Goal: Information Seeking & Learning: Check status

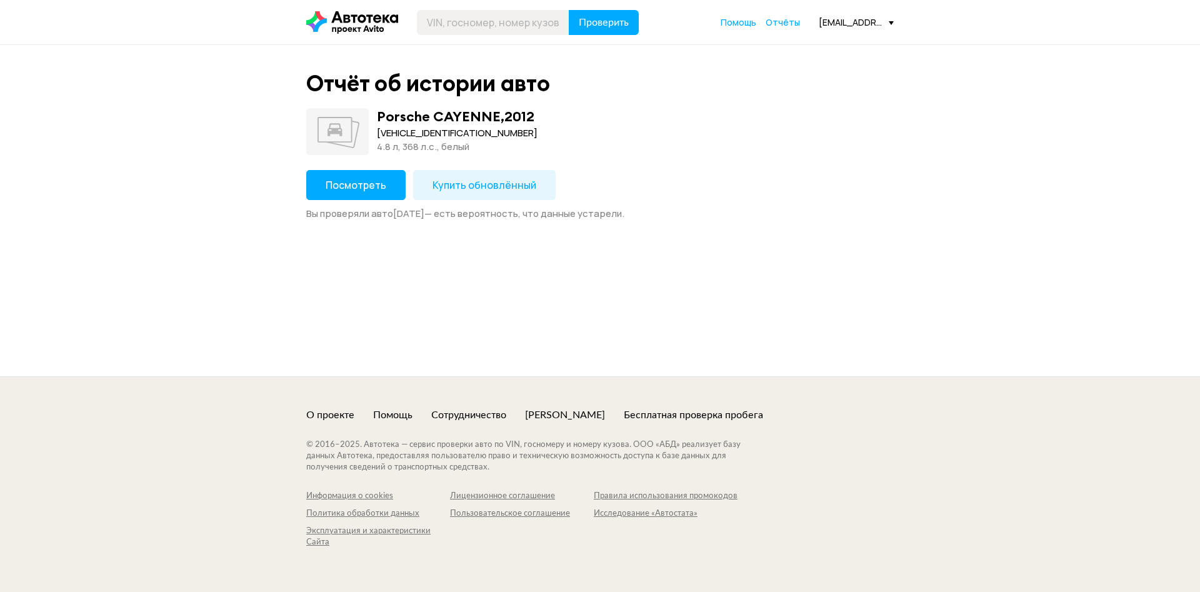
click at [351, 179] on span "Посмотреть" at bounding box center [356, 185] width 61 height 14
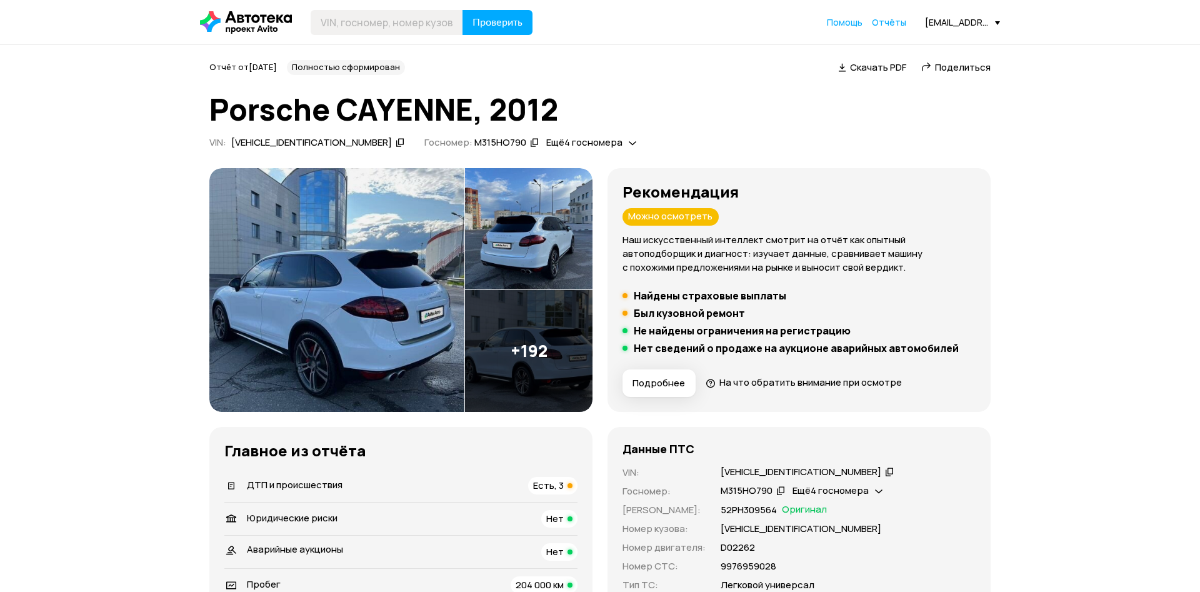
click at [859, 489] on span "Ещё 4 госномера" at bounding box center [830, 490] width 76 height 13
click at [890, 21] on span "Отчёты" at bounding box center [889, 22] width 34 height 12
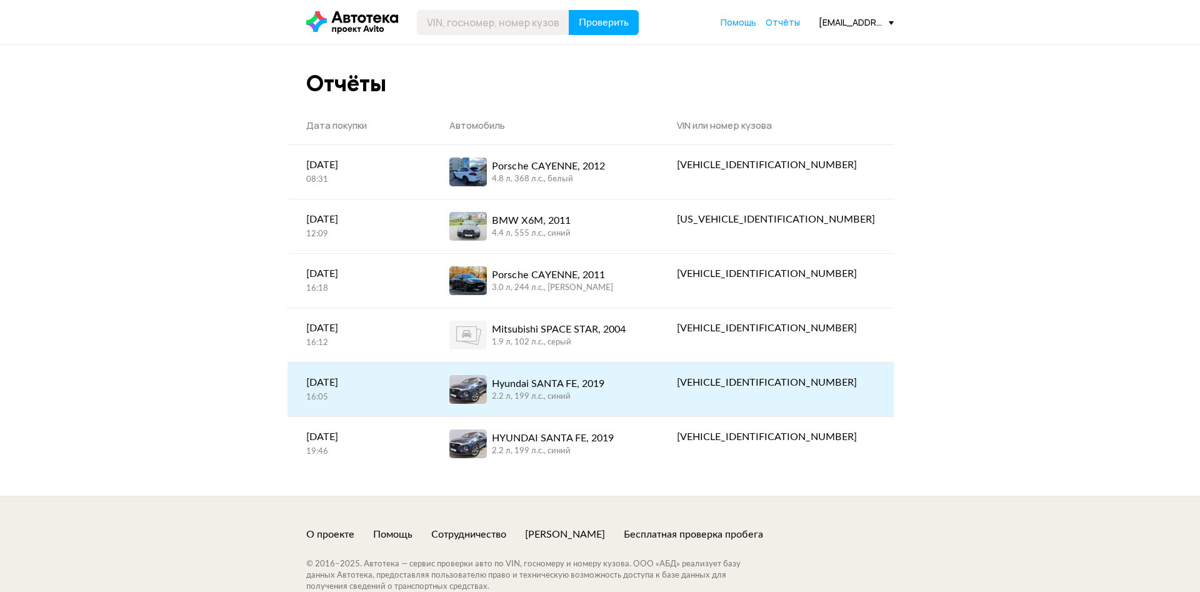
click at [582, 384] on div "Hyundai SANTA FE, 2019" at bounding box center [548, 383] width 112 height 15
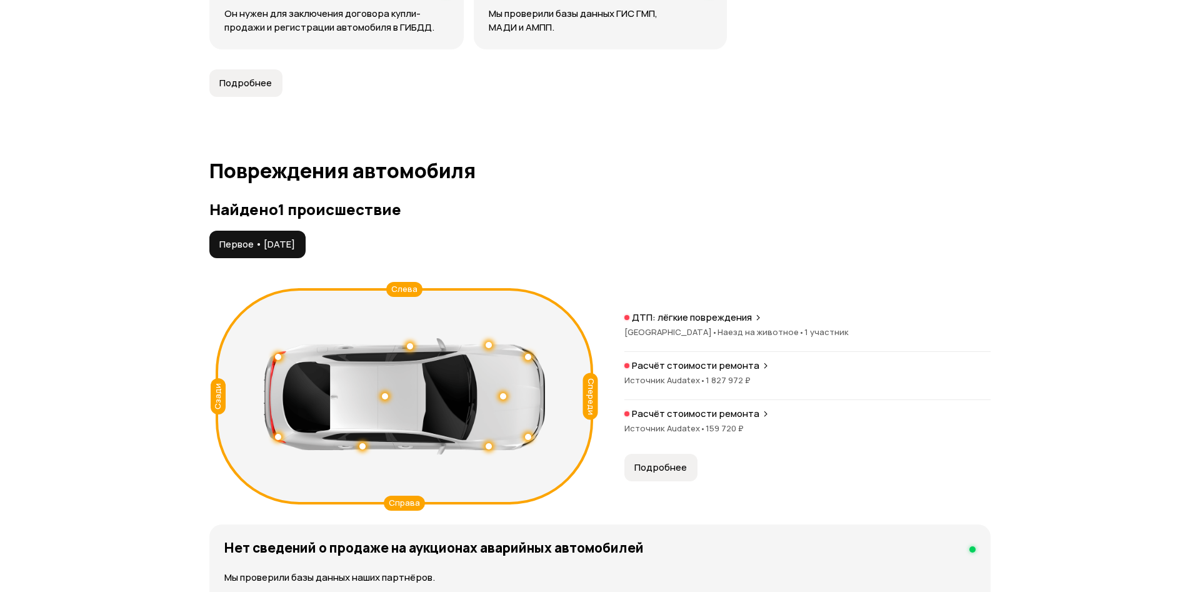
scroll to position [1275, 0]
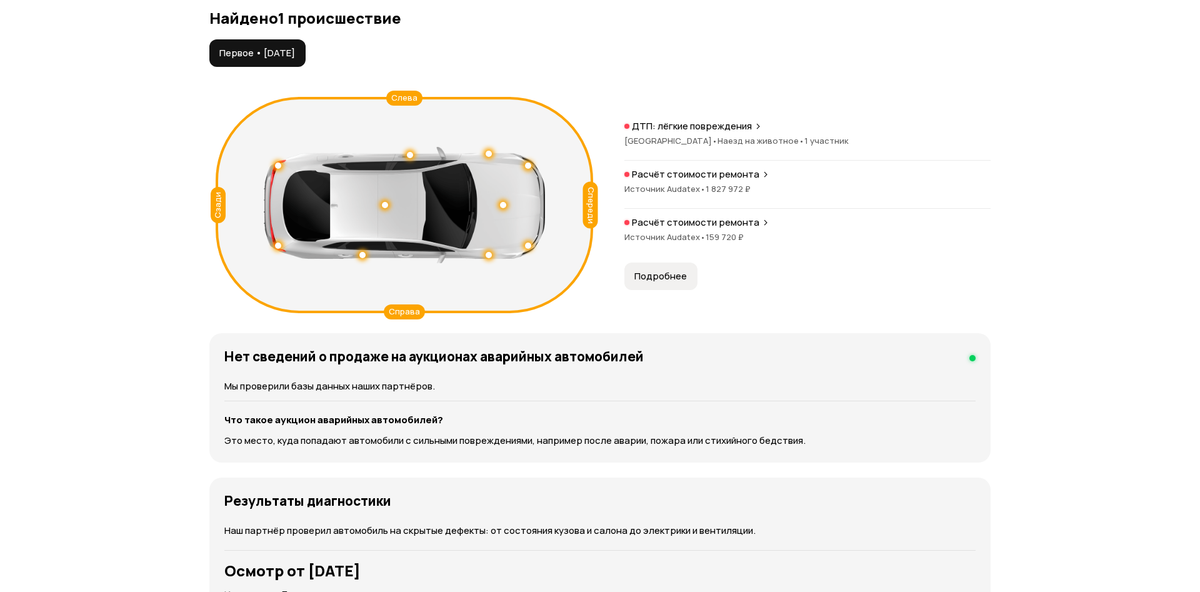
click at [660, 272] on span "Подробнее" at bounding box center [660, 276] width 52 height 12
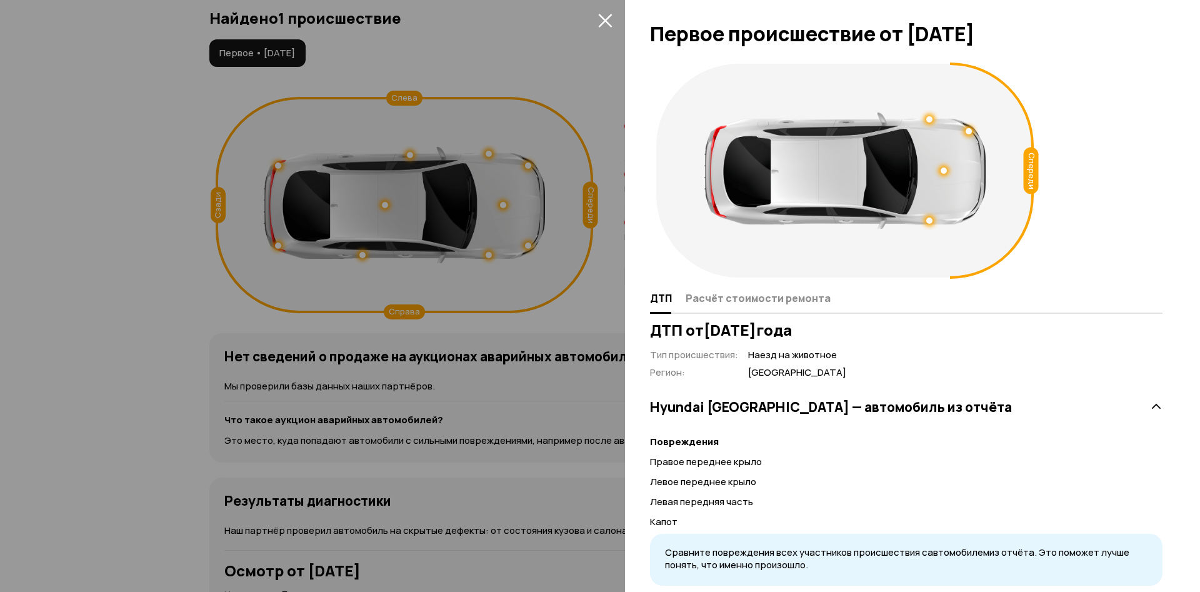
scroll to position [34, 0]
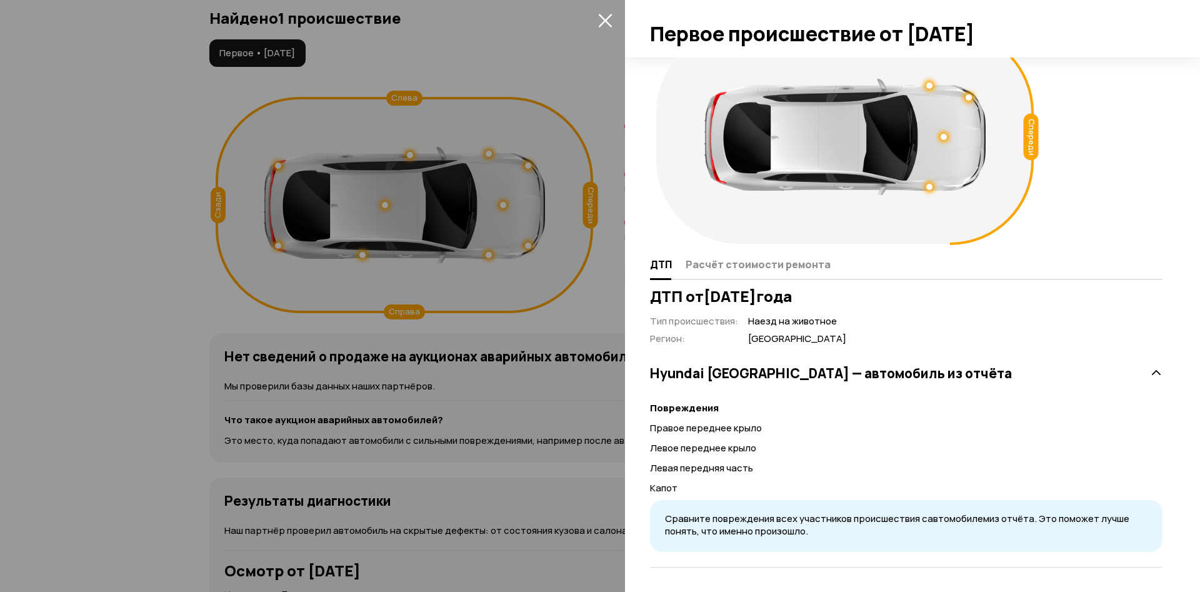
click at [1160, 367] on icon at bounding box center [1156, 373] width 12 height 12
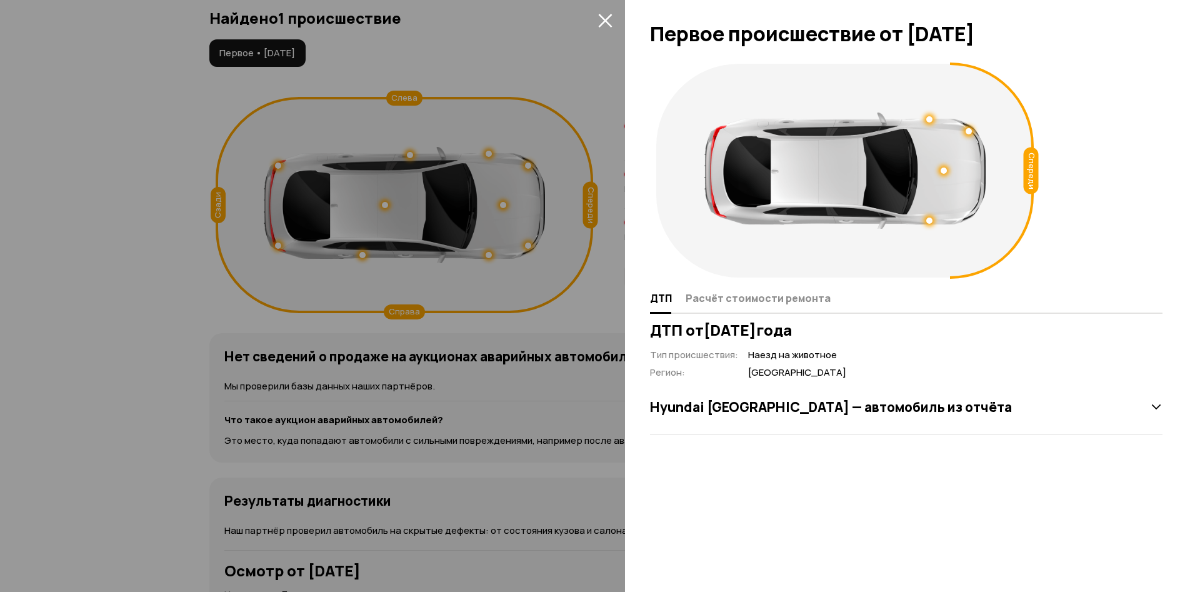
click at [1161, 402] on icon at bounding box center [1156, 407] width 12 height 12
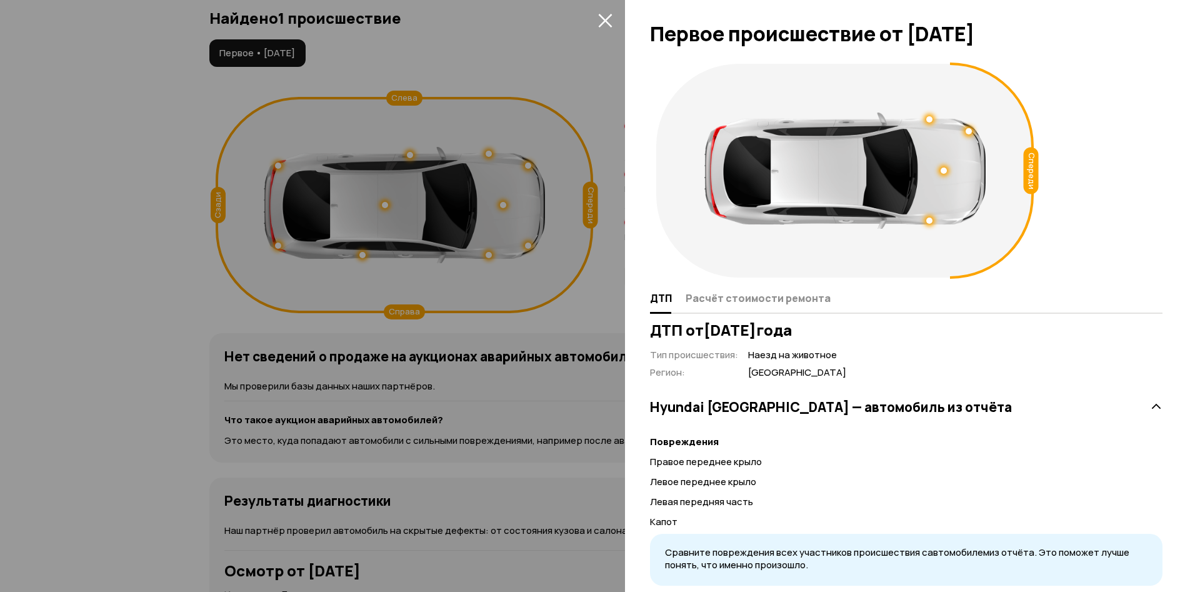
scroll to position [34, 0]
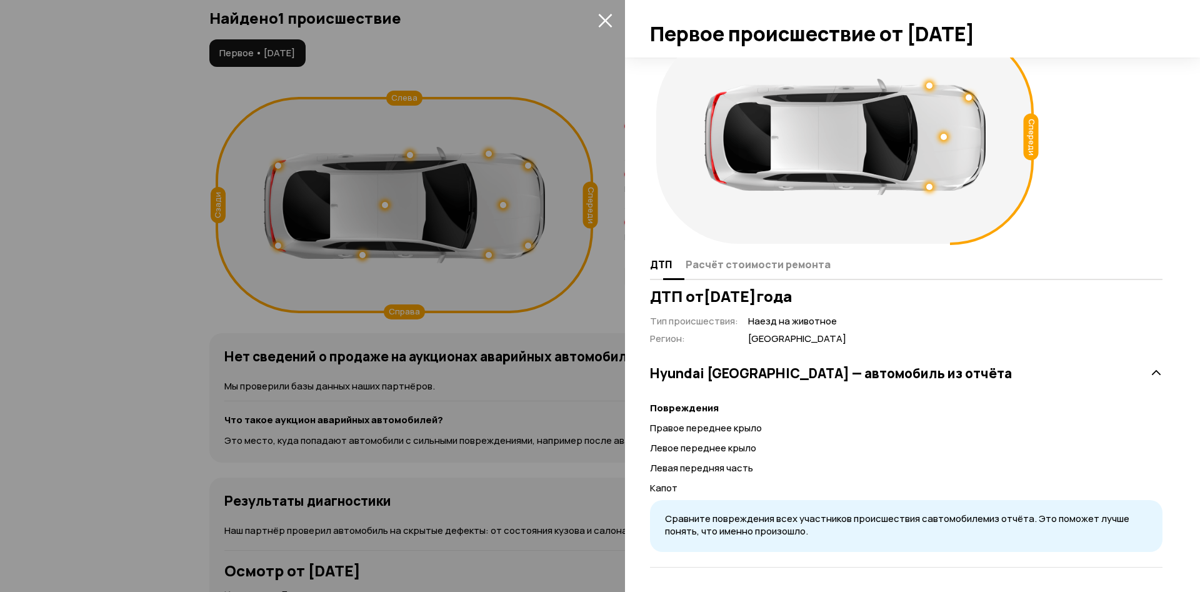
click at [763, 263] on span "Расчёт стоимости ремонта" at bounding box center [758, 264] width 145 height 12
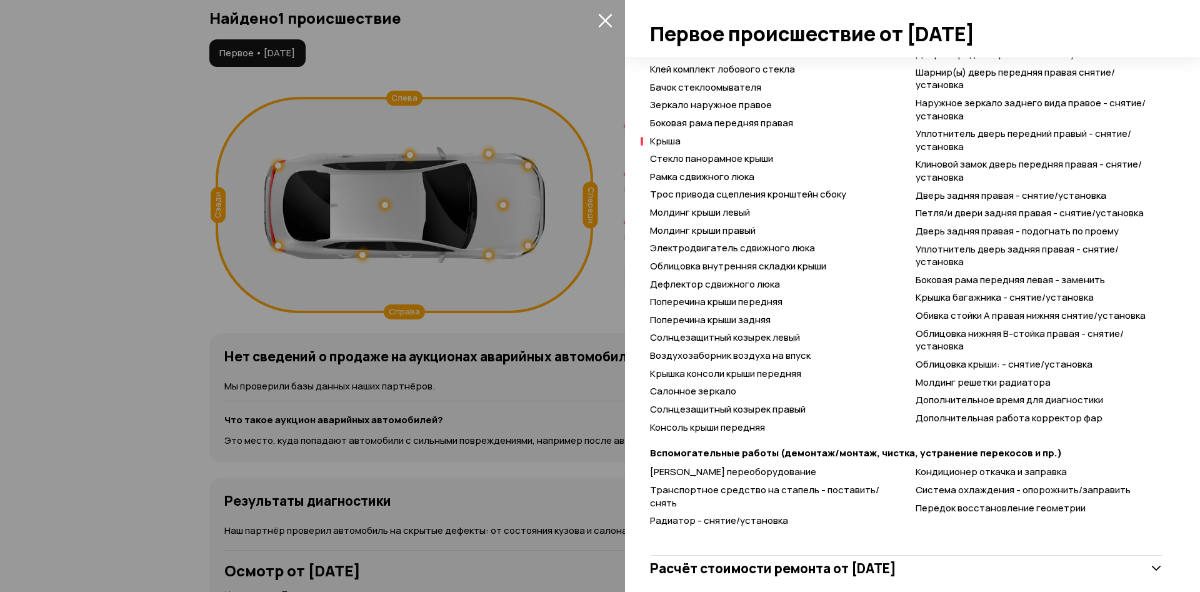
scroll to position [1374, 0]
click at [1158, 561] on icon at bounding box center [1156, 567] width 12 height 12
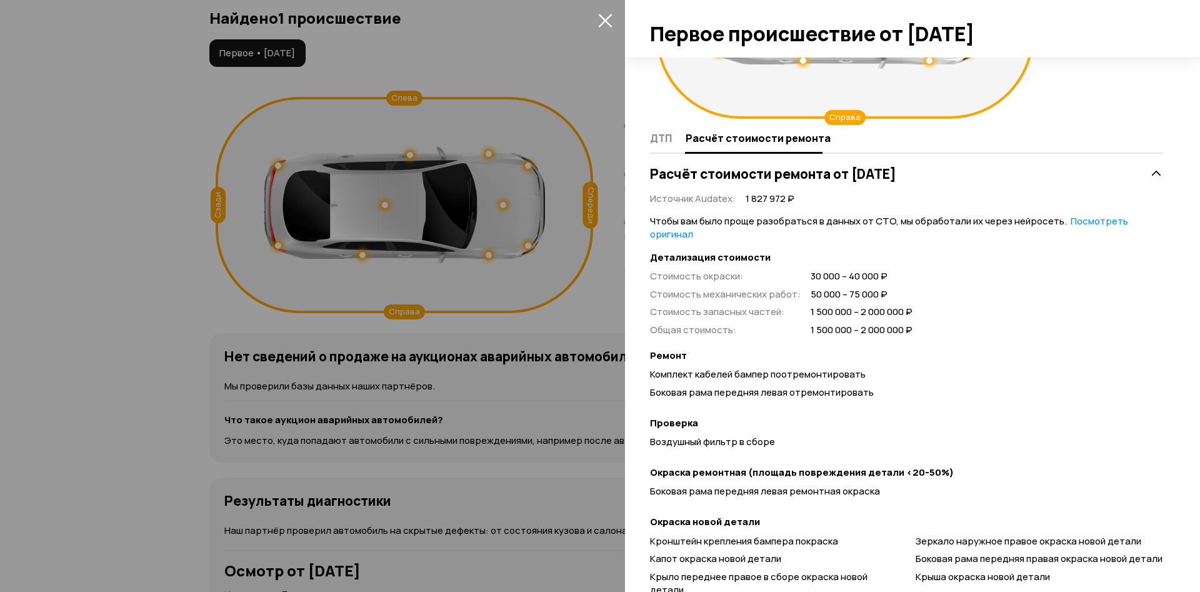
scroll to position [0, 0]
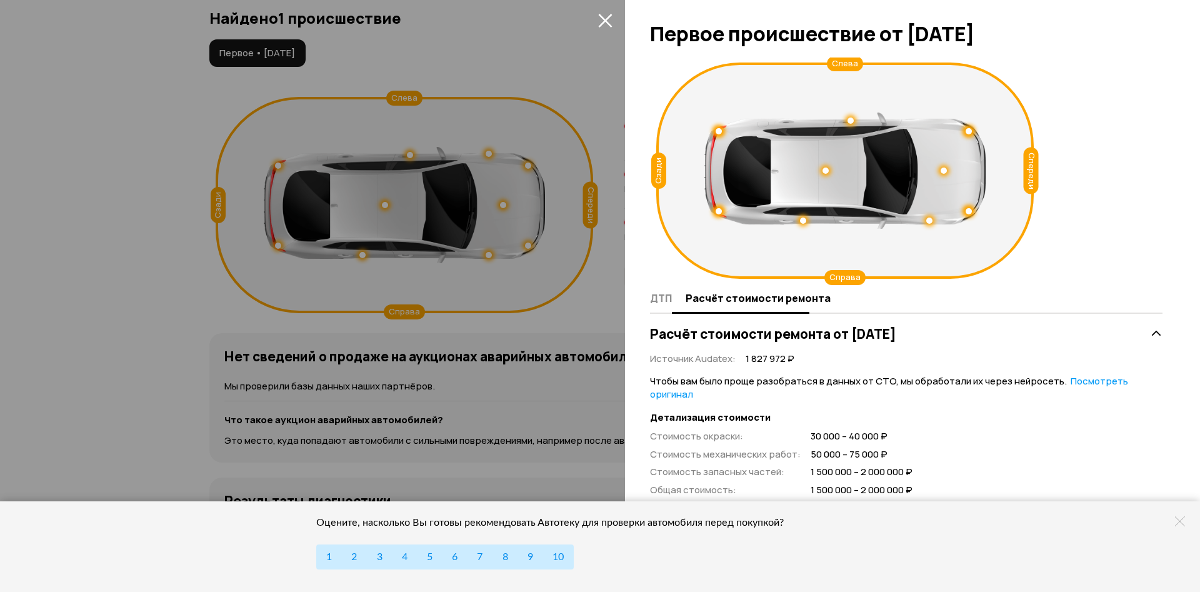
click at [662, 303] on span "ДТП" at bounding box center [661, 298] width 22 height 12
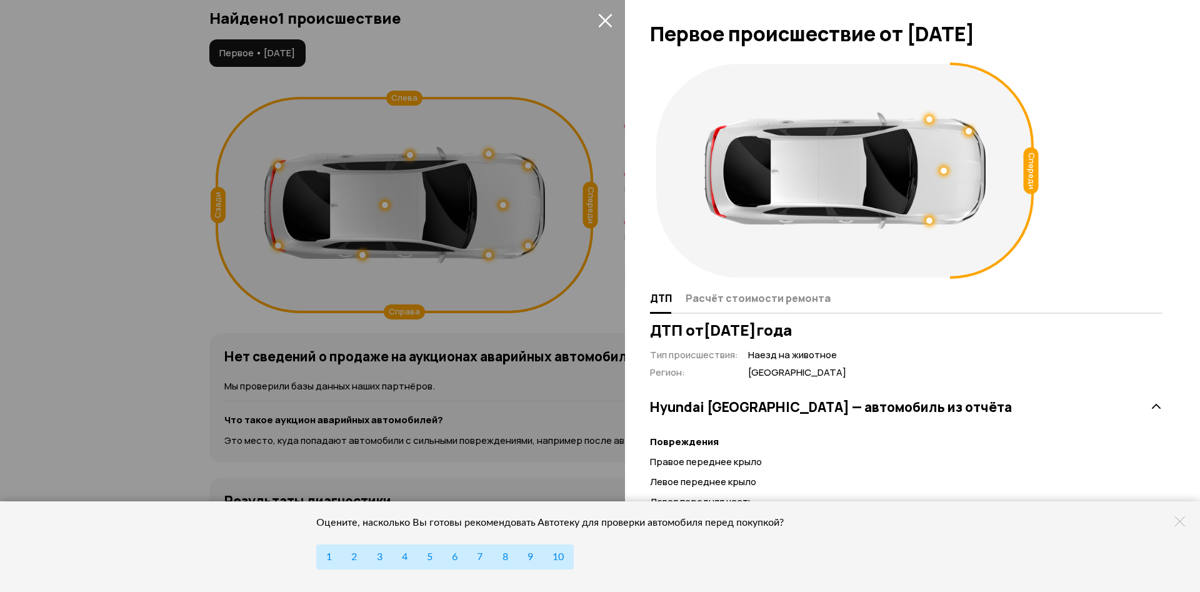
click at [612, 20] on icon "закрыть" at bounding box center [605, 20] width 14 height 14
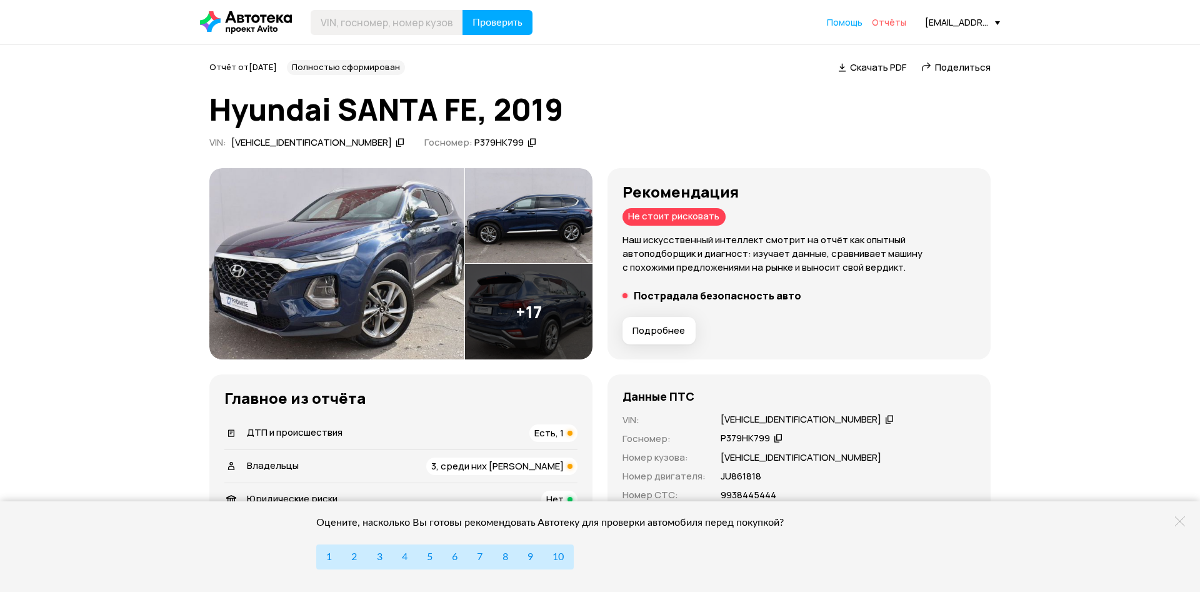
click at [889, 21] on span "Отчёты" at bounding box center [889, 22] width 34 height 12
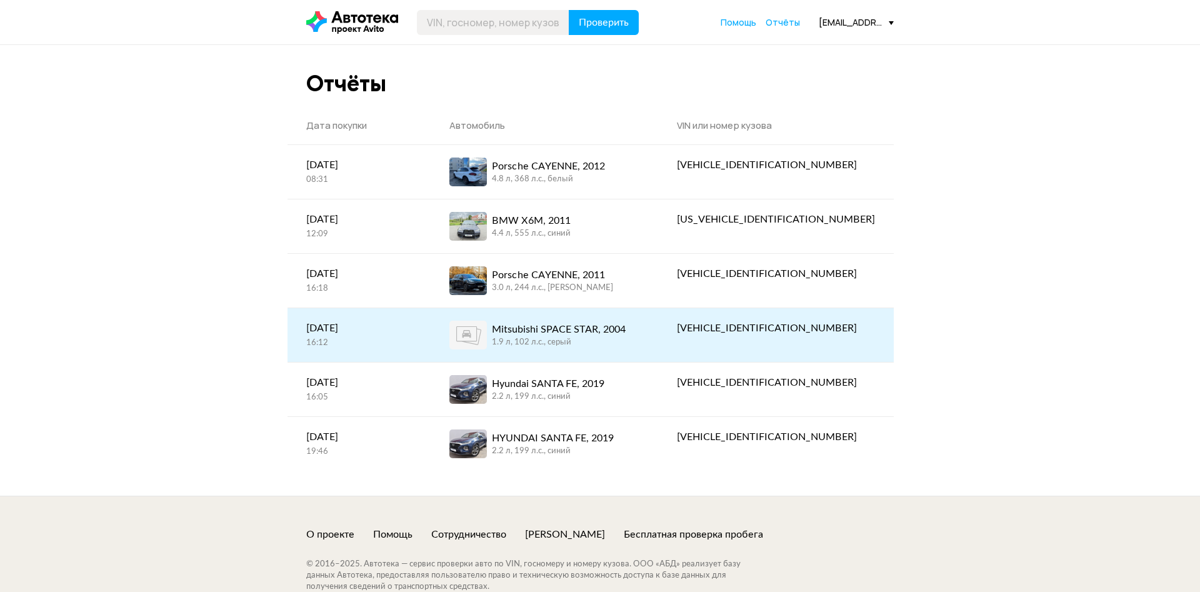
click at [576, 331] on div "Mitsubishi SPACE STAR, 2004" at bounding box center [559, 329] width 134 height 15
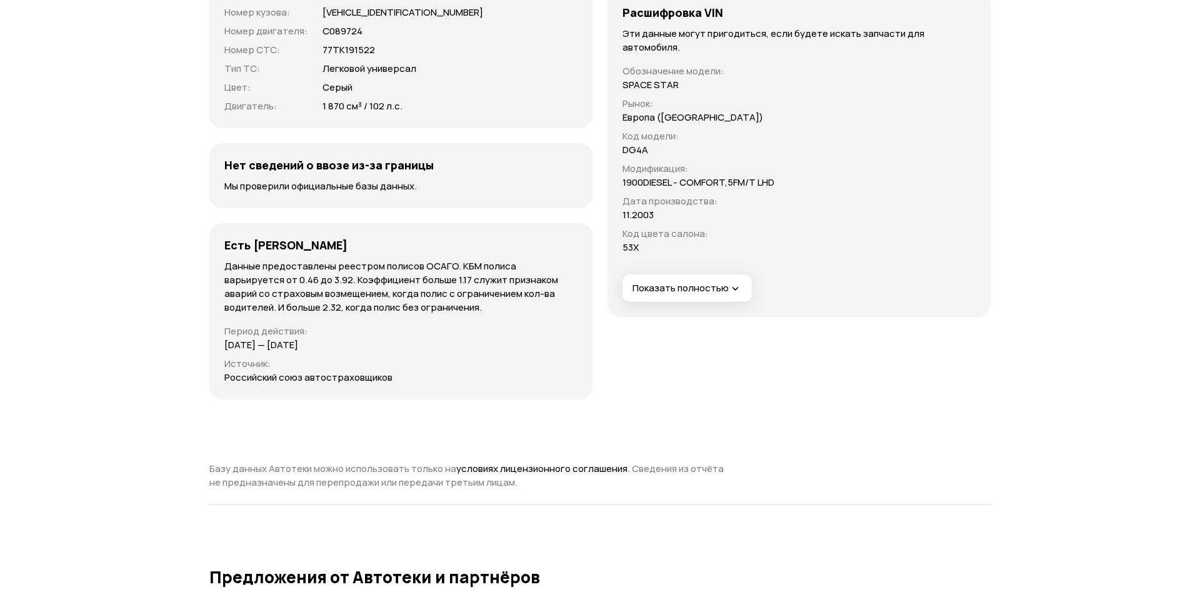
scroll to position [2996, 0]
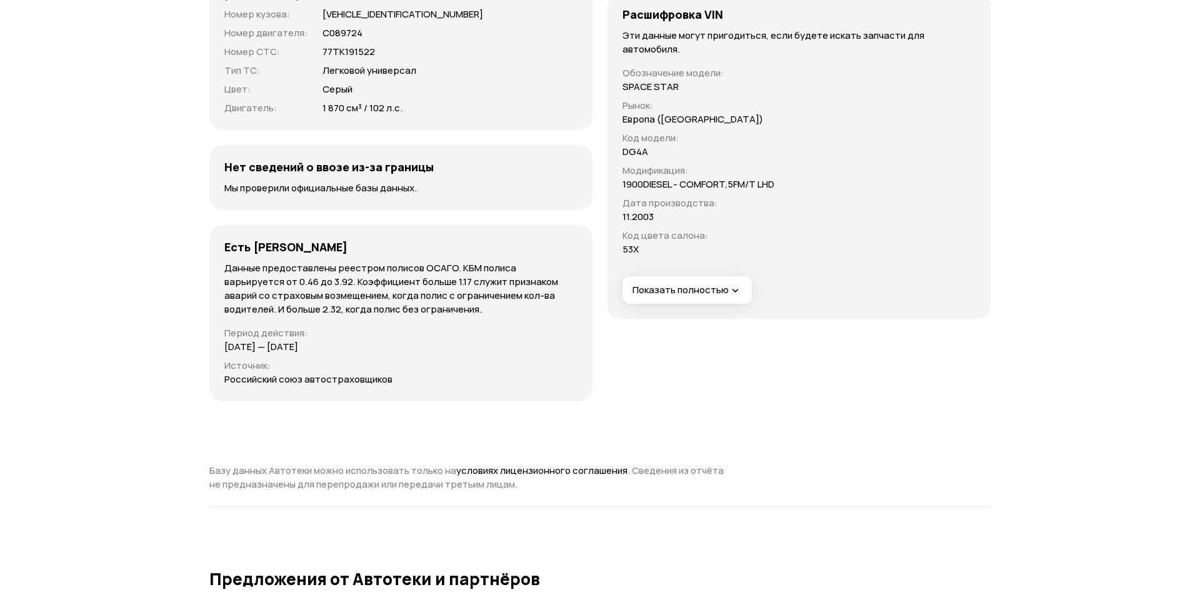
click at [706, 289] on span "Показать полностью" at bounding box center [686, 290] width 109 height 13
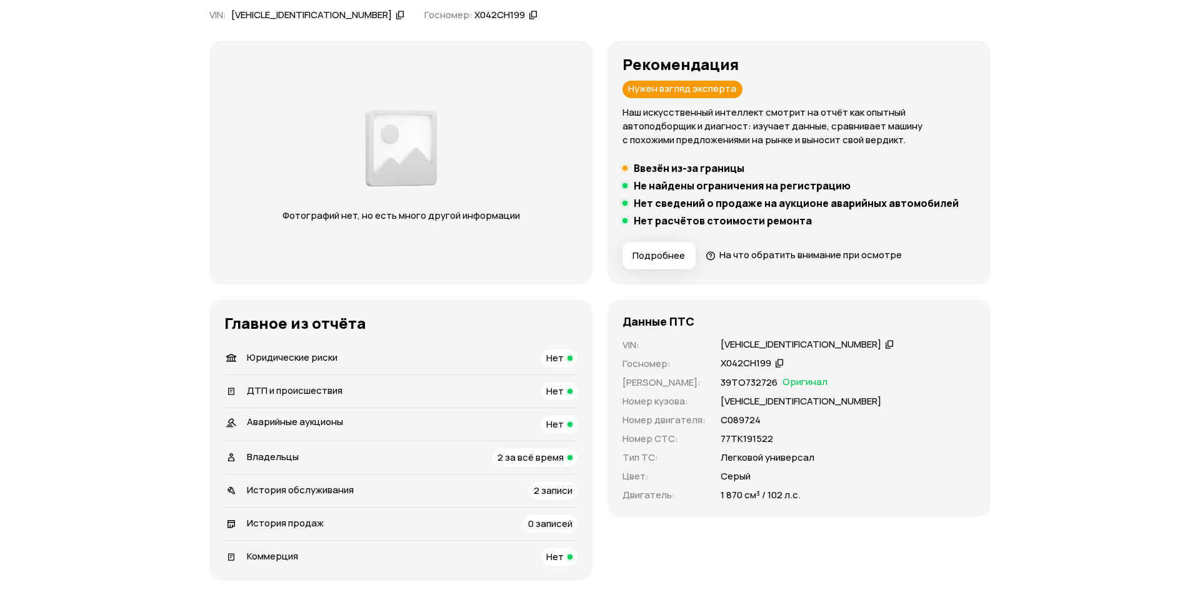
scroll to position [0, 0]
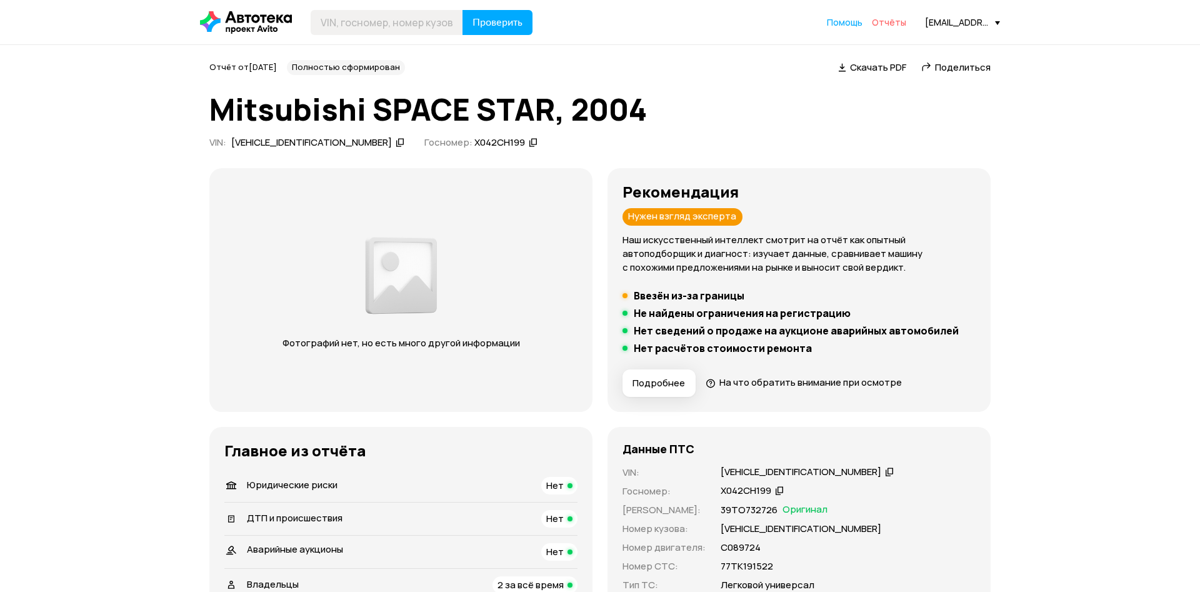
click at [887, 22] on span "Отчёты" at bounding box center [889, 22] width 34 height 12
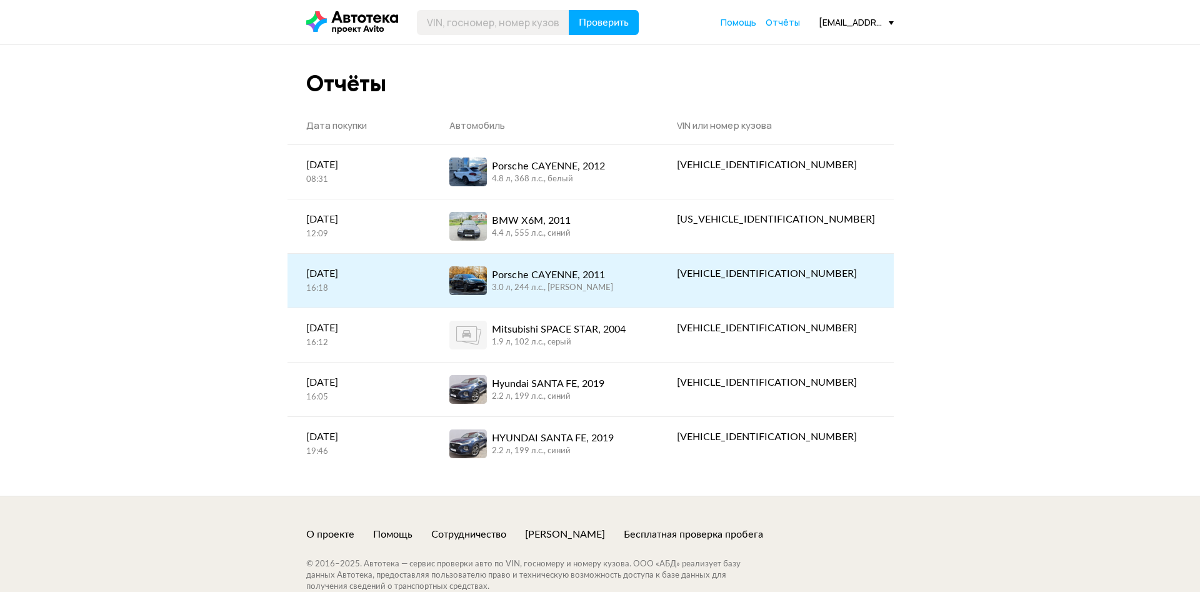
click at [568, 277] on div "Porsche CAYENNE, 2011" at bounding box center [552, 274] width 121 height 15
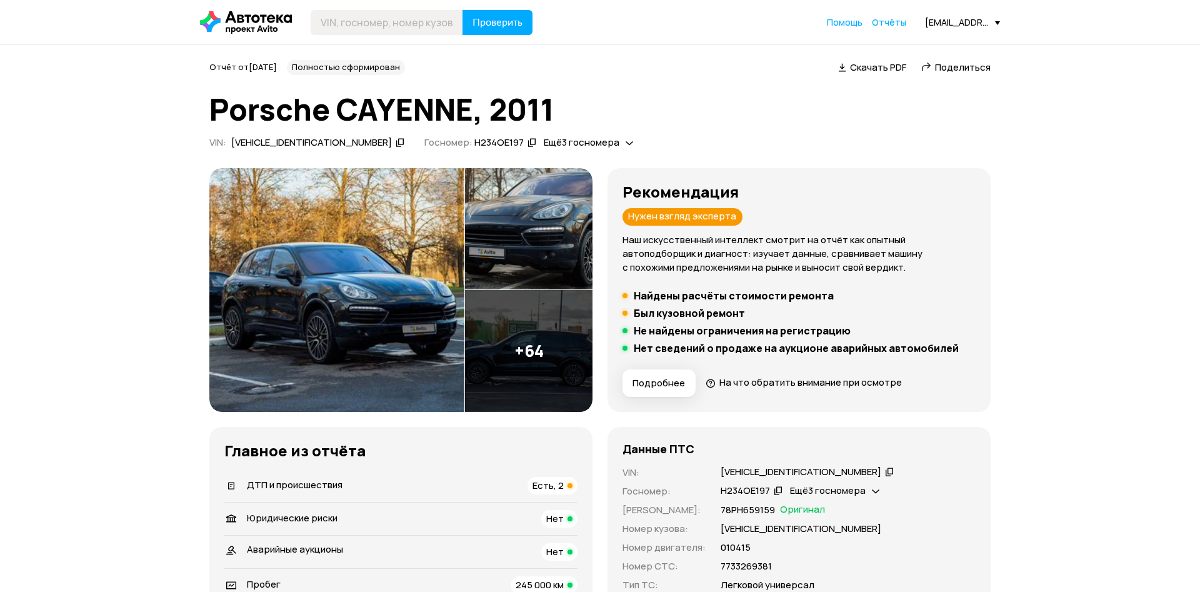
click at [387, 252] on img at bounding box center [336, 290] width 255 height 244
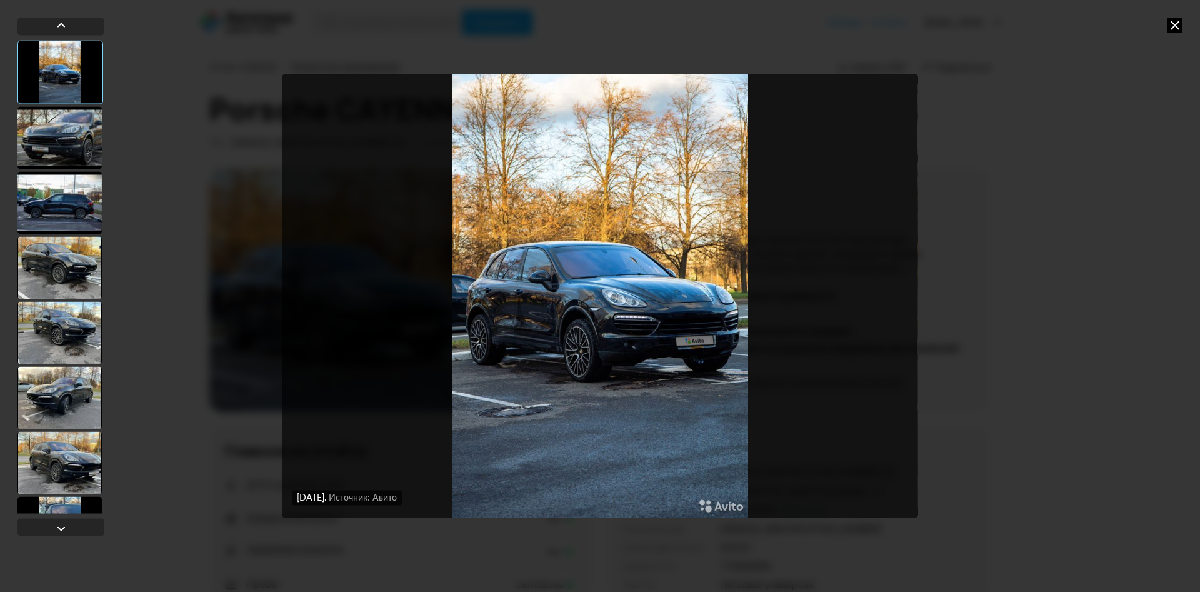
click at [68, 134] on div at bounding box center [59, 137] width 84 height 62
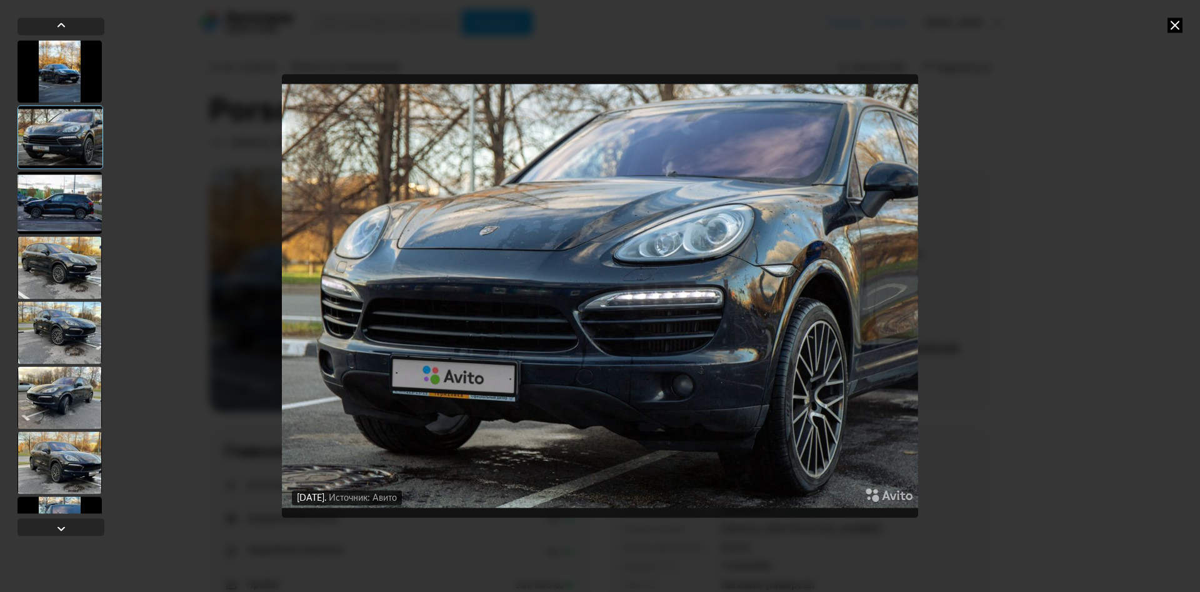
click at [58, 197] on div at bounding box center [59, 202] width 84 height 62
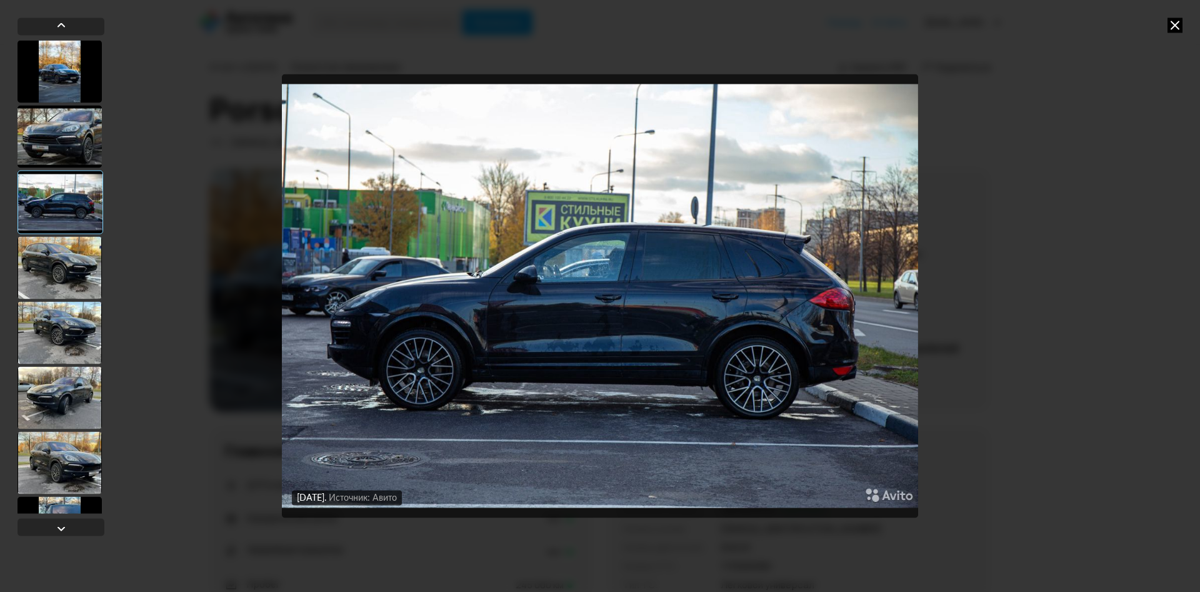
click at [52, 246] on div at bounding box center [59, 267] width 84 height 62
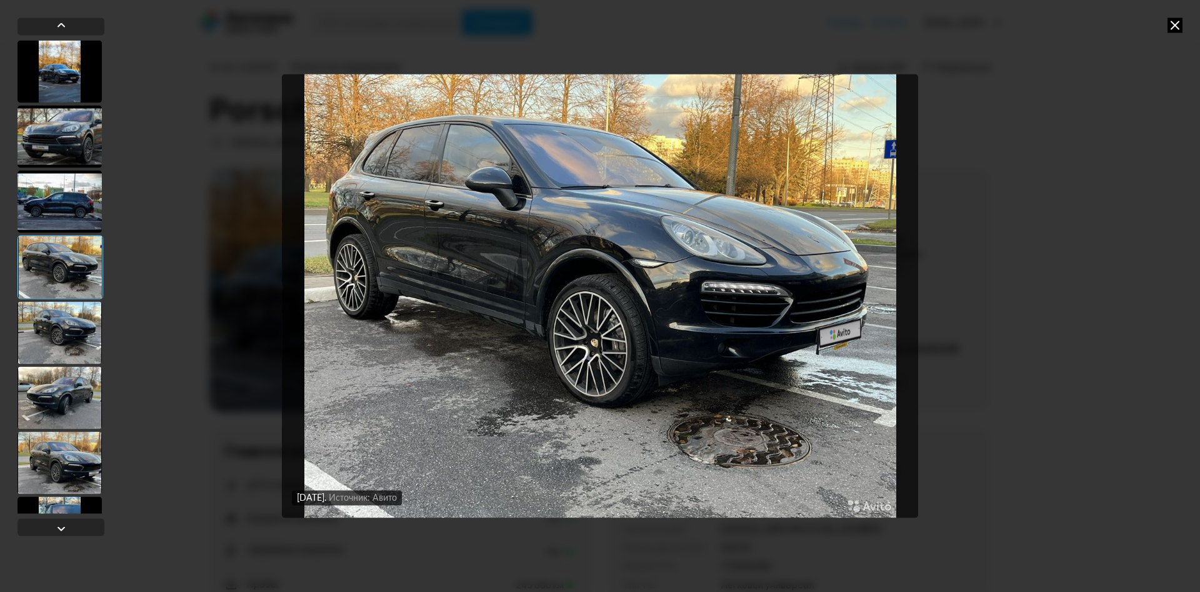
click at [50, 334] on div at bounding box center [59, 332] width 84 height 62
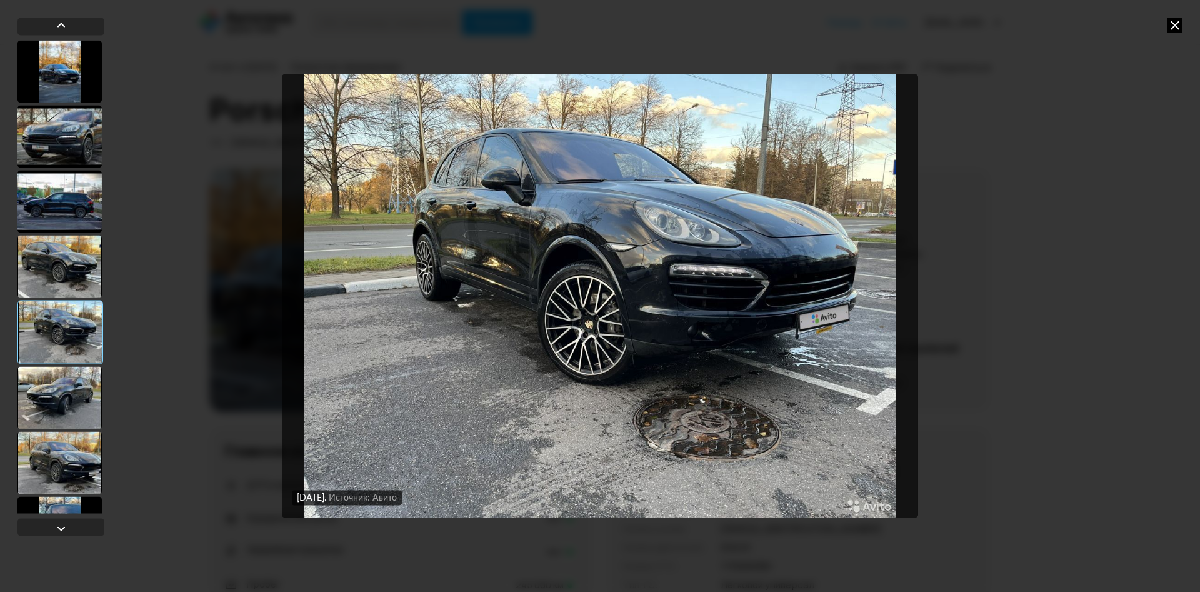
click at [68, 391] on div at bounding box center [59, 397] width 84 height 62
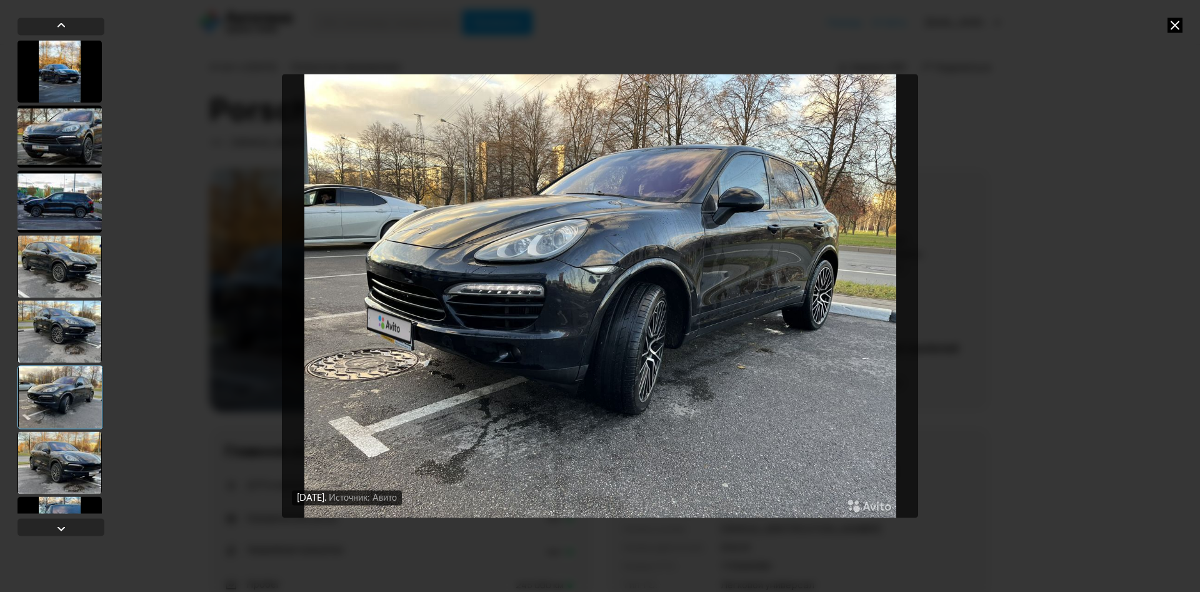
click at [67, 470] on div at bounding box center [59, 462] width 84 height 62
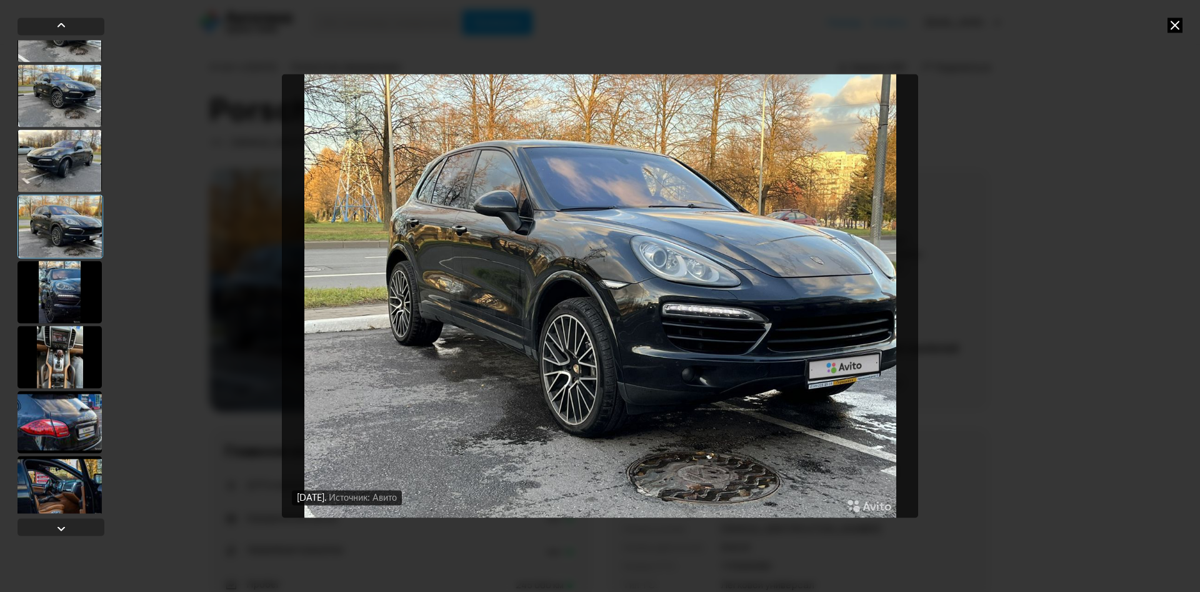
scroll to position [236, 0]
click at [66, 283] on div at bounding box center [59, 291] width 84 height 62
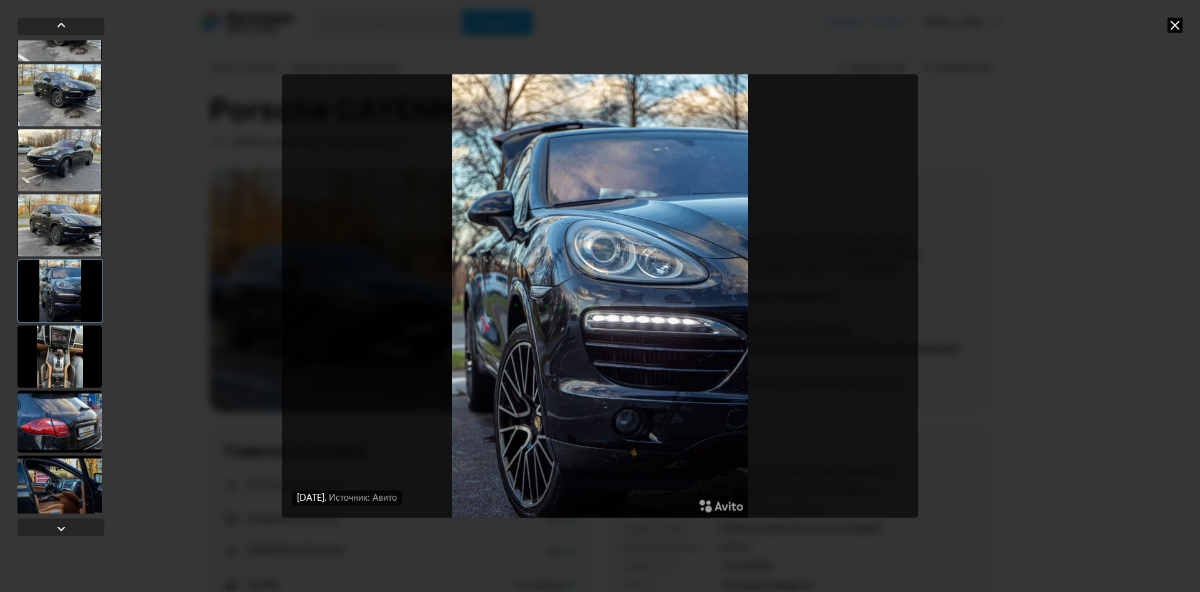
click at [64, 349] on div at bounding box center [59, 356] width 84 height 62
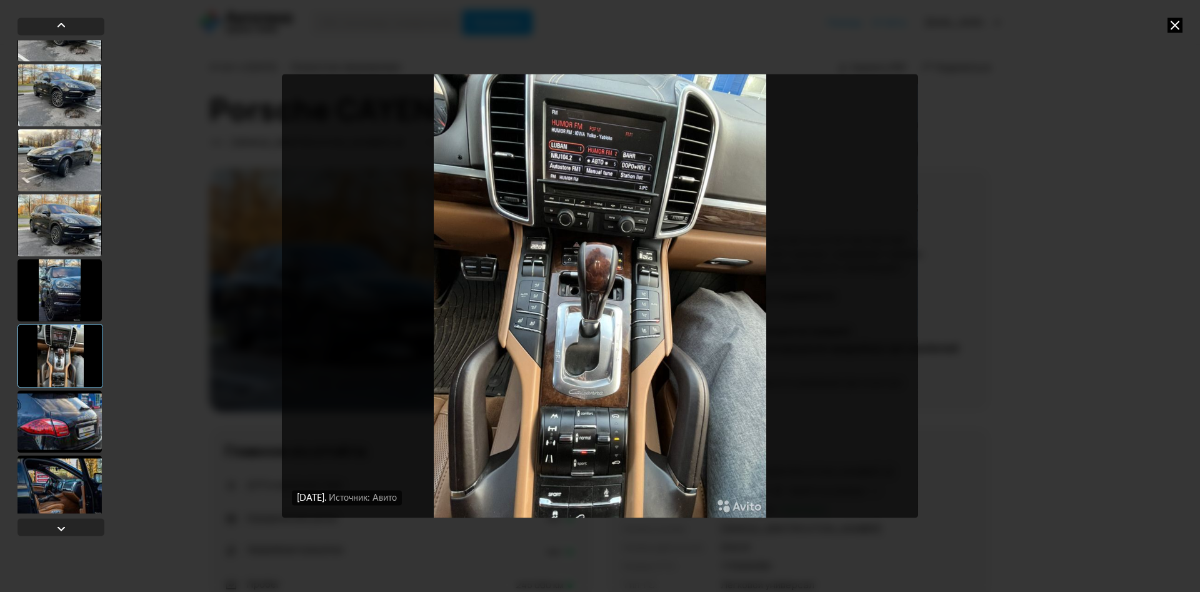
click at [54, 423] on div at bounding box center [59, 421] width 84 height 62
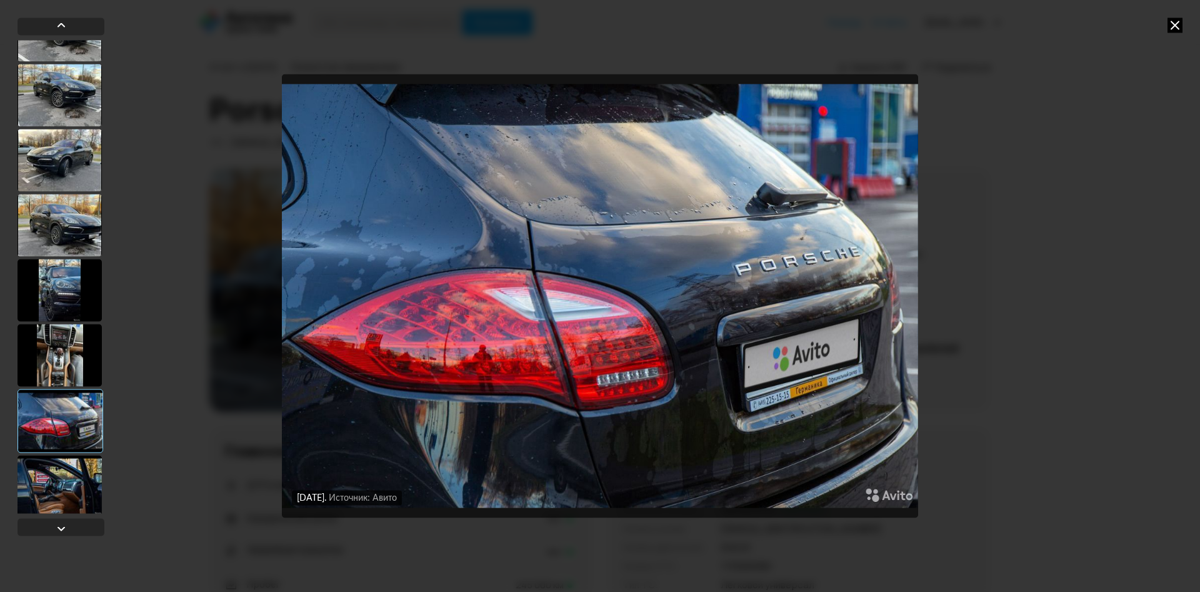
click at [52, 483] on div at bounding box center [59, 486] width 84 height 62
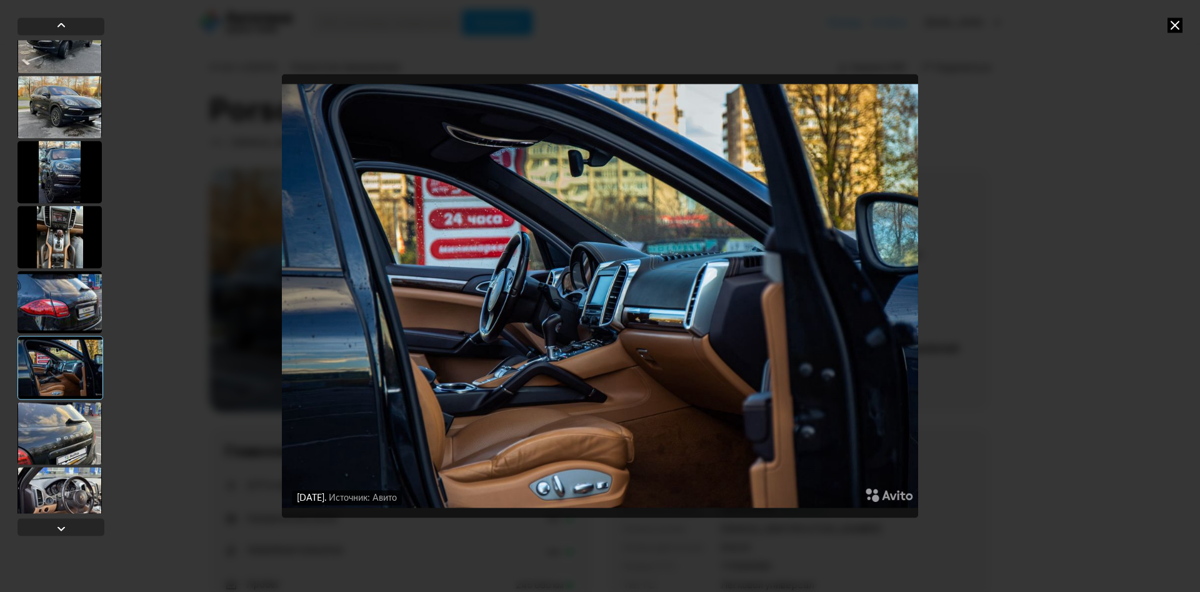
scroll to position [472, 0]
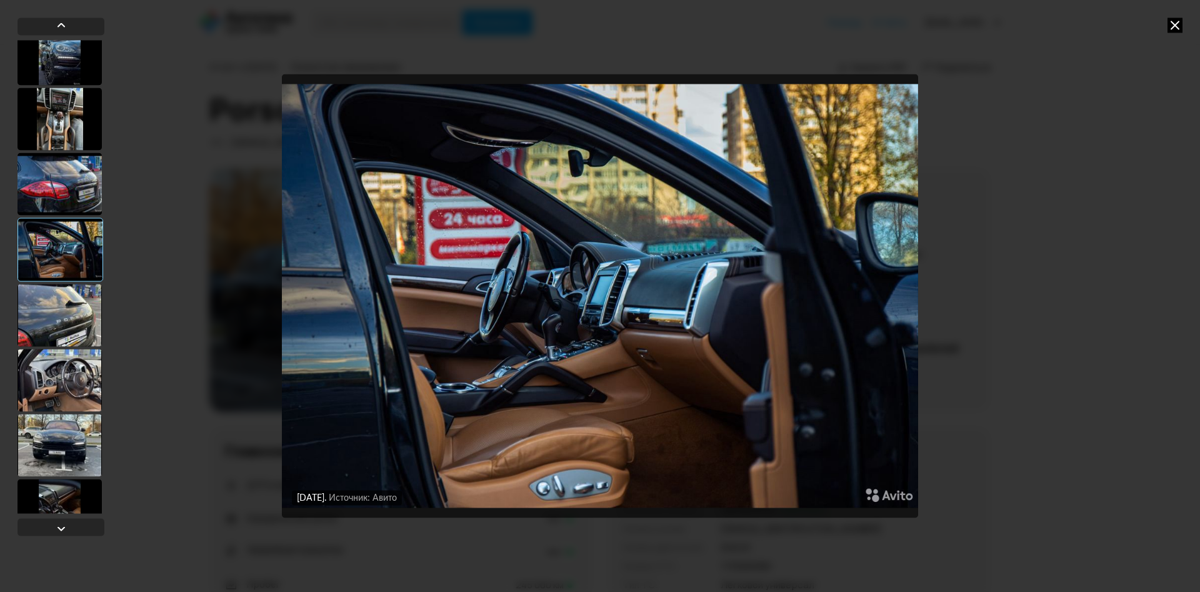
click at [68, 314] on div at bounding box center [59, 315] width 84 height 62
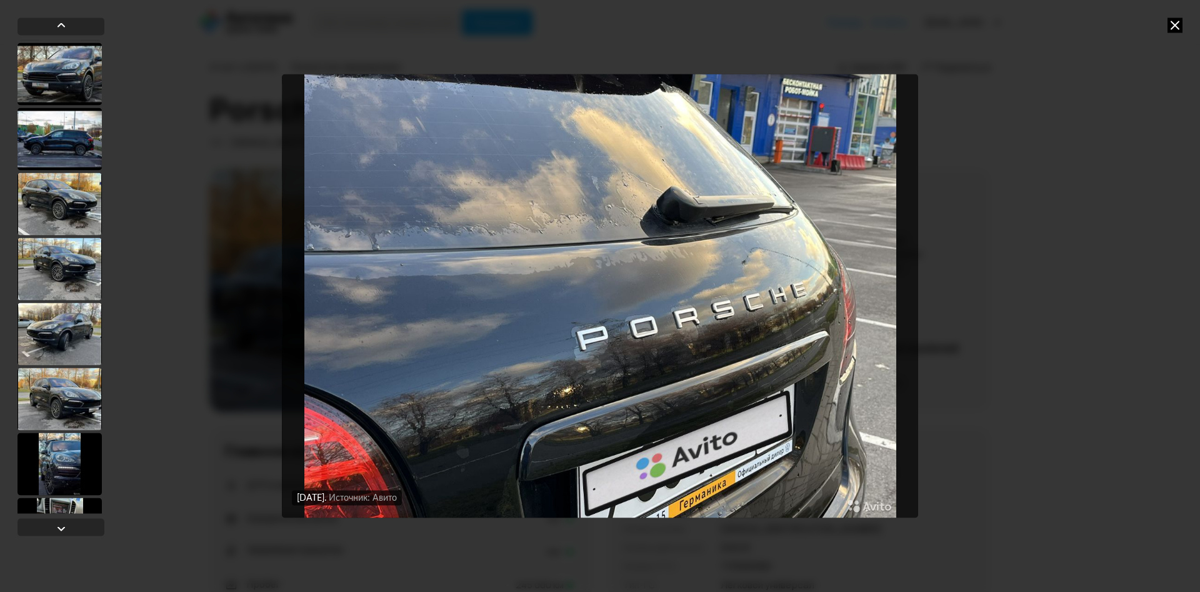
scroll to position [0, 0]
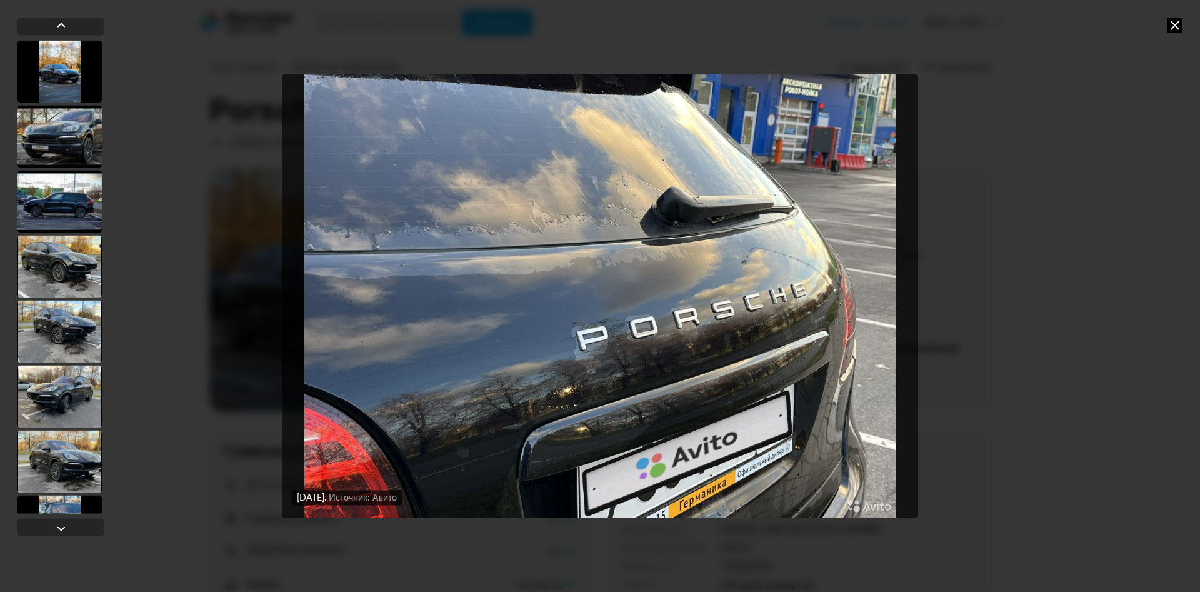
click at [54, 266] on div at bounding box center [59, 266] width 84 height 62
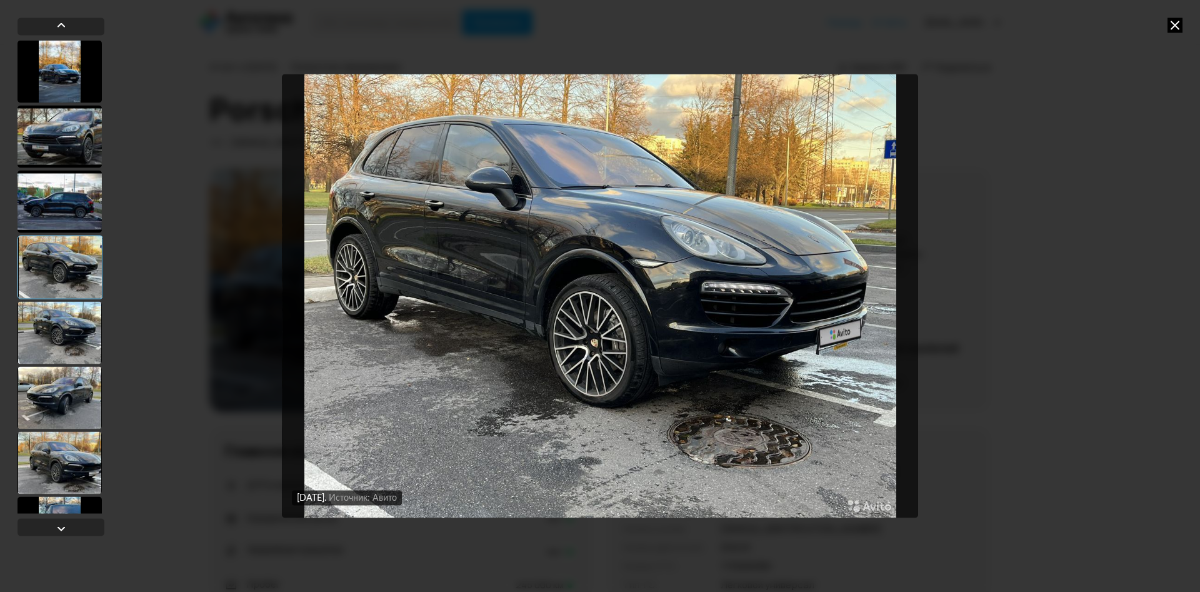
click at [605, 344] on img "Go to Slide 4" at bounding box center [600, 296] width 636 height 444
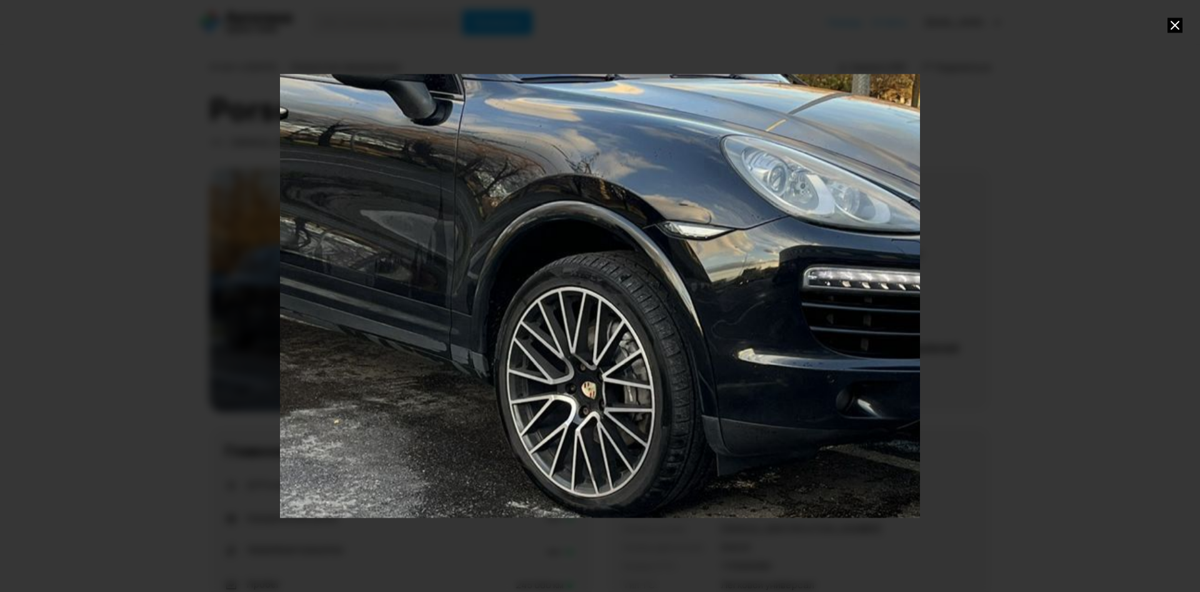
click at [632, 382] on div "Go to Slide 4" at bounding box center [600, 296] width 1280 height 888
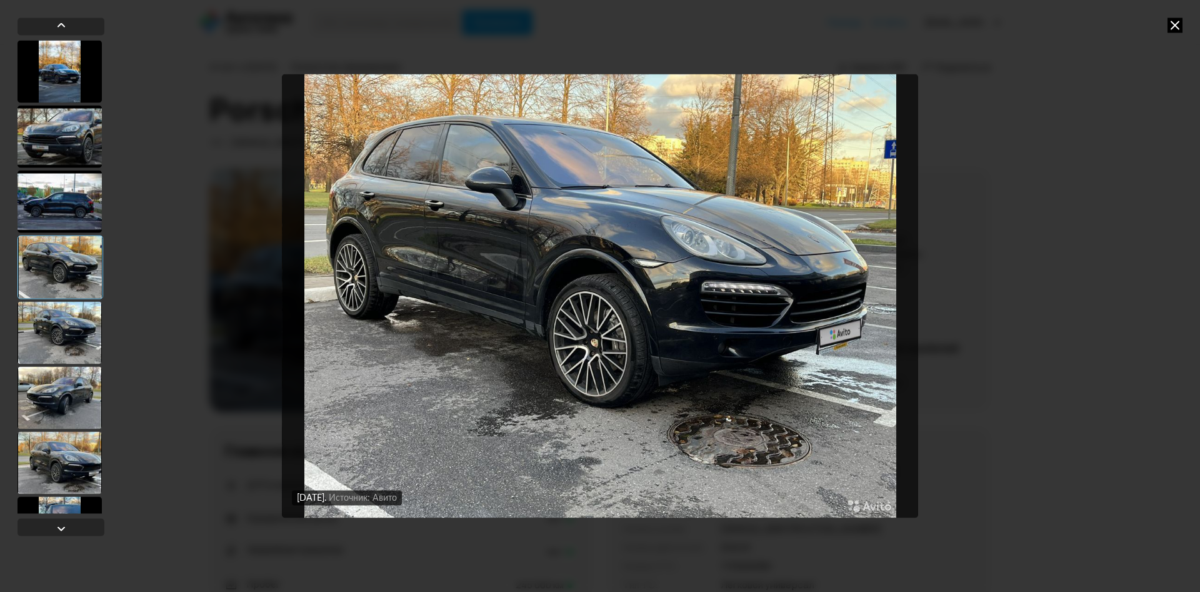
click at [67, 331] on div at bounding box center [59, 332] width 84 height 62
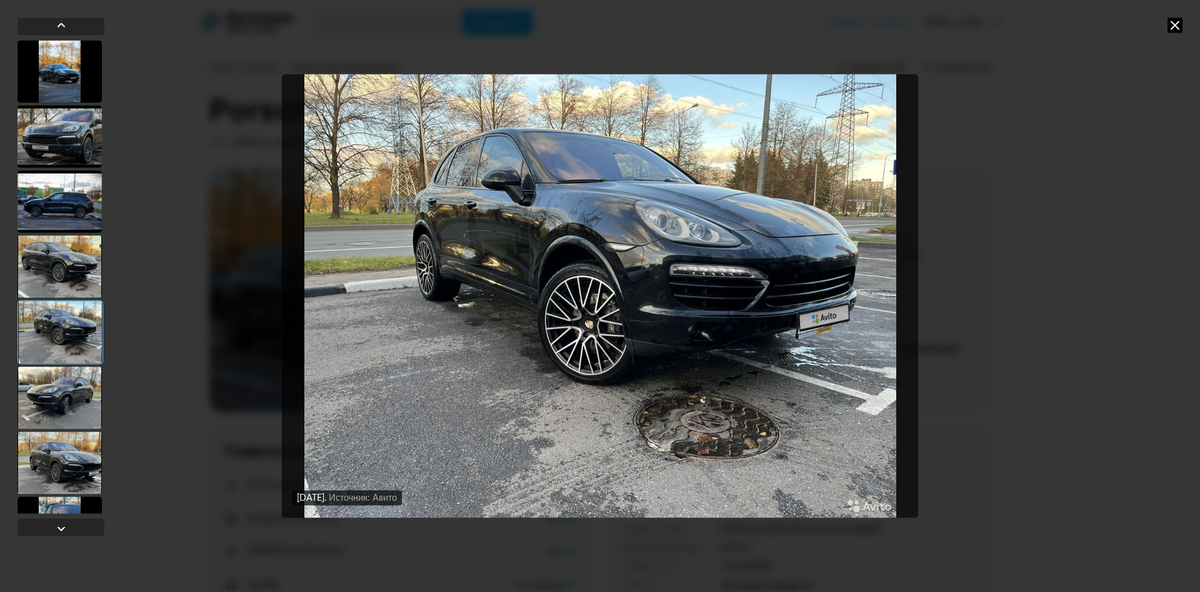
click at [73, 392] on div at bounding box center [59, 397] width 84 height 62
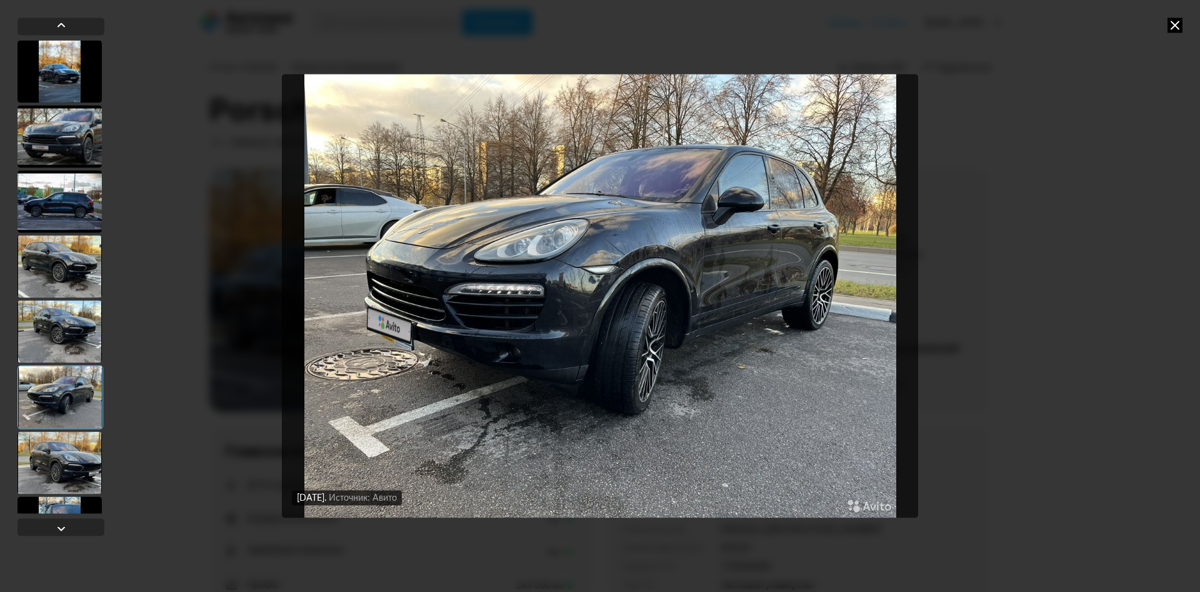
click at [64, 469] on div at bounding box center [59, 462] width 84 height 62
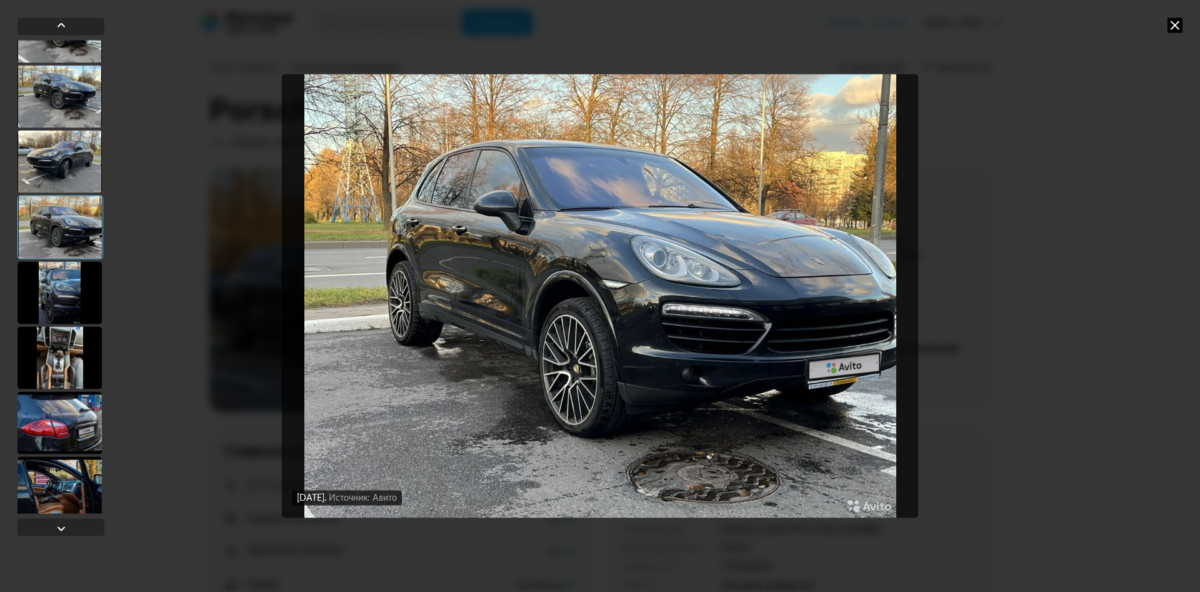
scroll to position [236, 0]
click at [63, 291] on div at bounding box center [59, 291] width 84 height 62
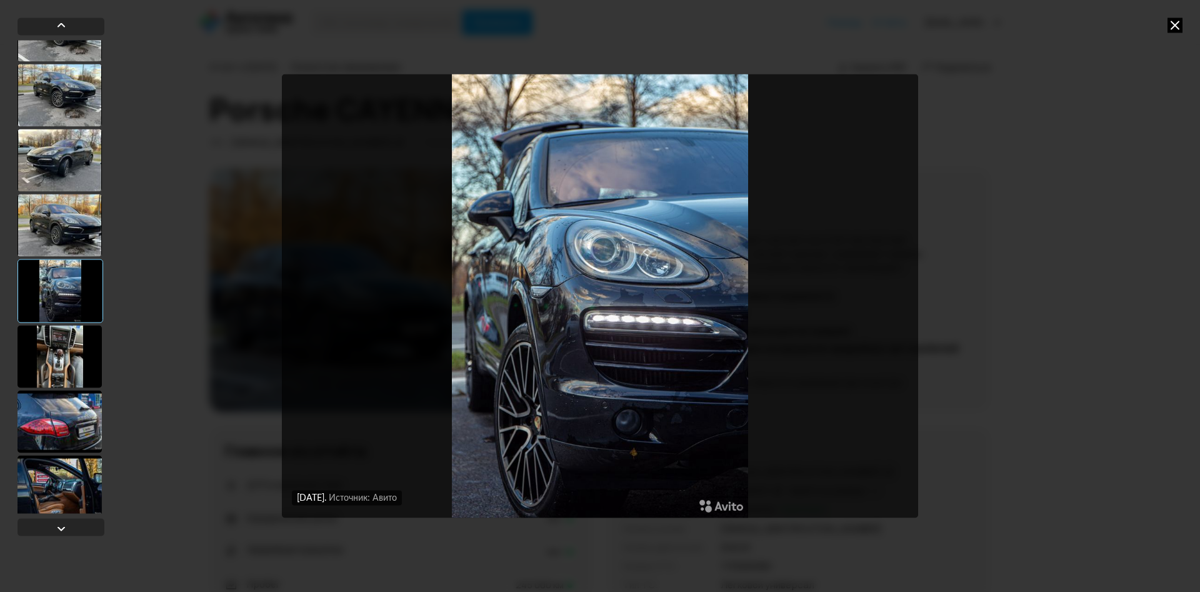
click at [61, 356] on div at bounding box center [59, 356] width 84 height 62
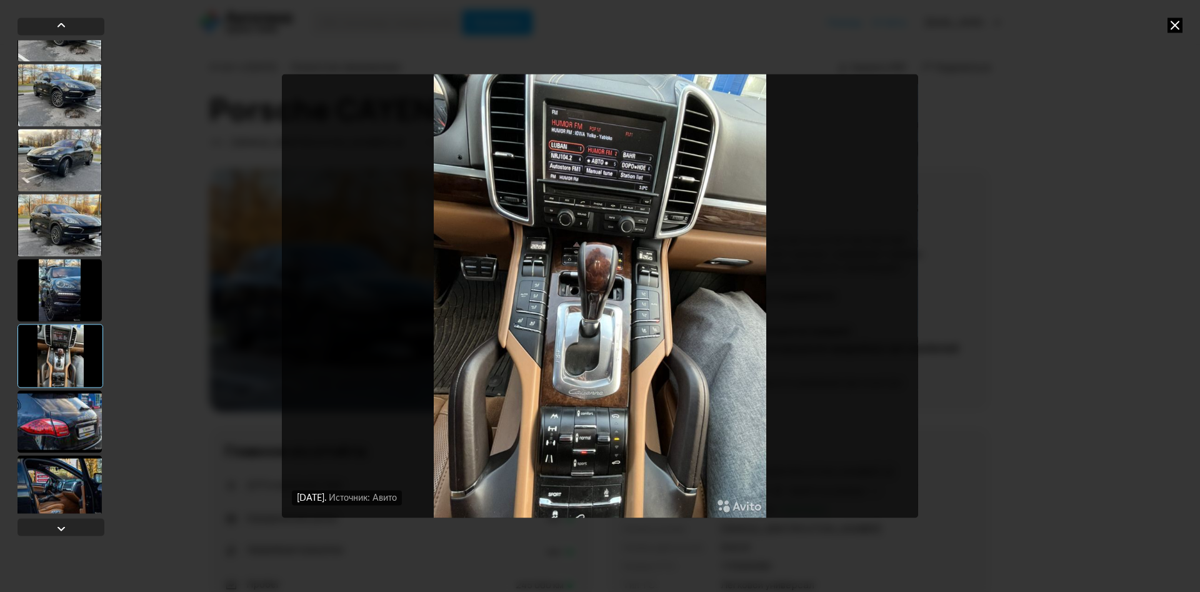
click at [67, 414] on div at bounding box center [59, 421] width 84 height 62
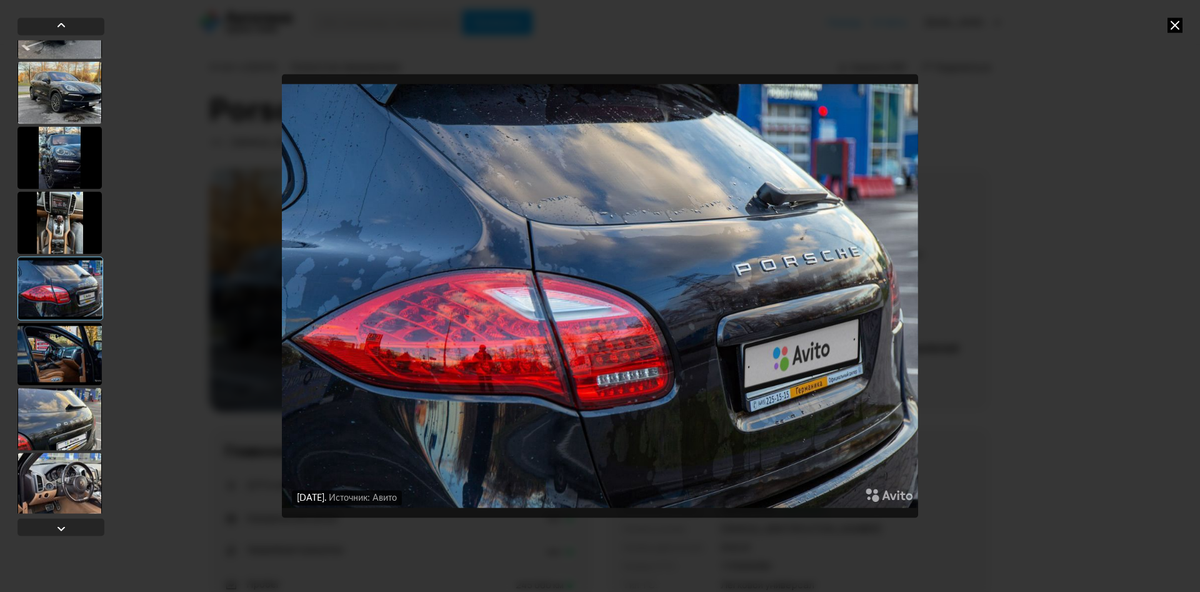
scroll to position [394, 0]
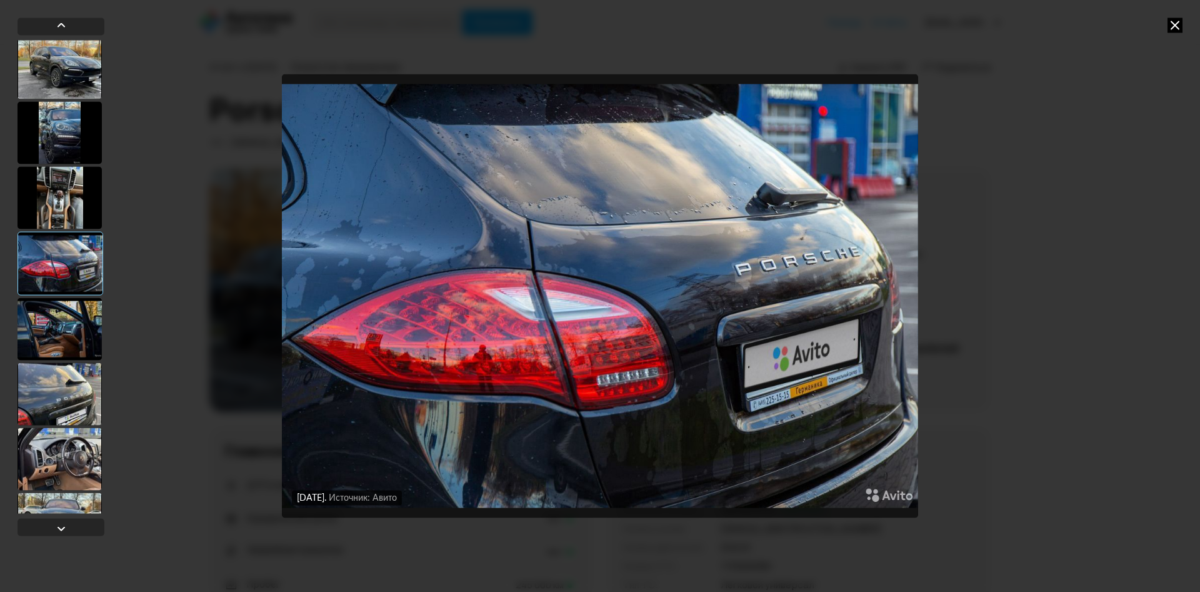
click at [56, 330] on div at bounding box center [59, 328] width 84 height 62
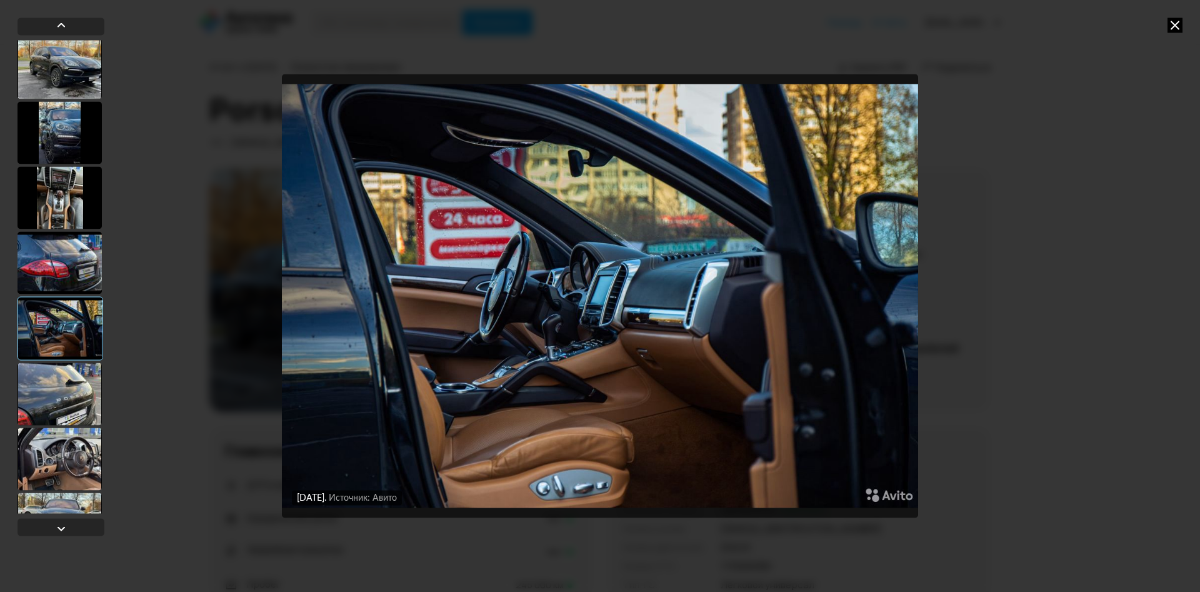
click at [64, 394] on div at bounding box center [59, 393] width 84 height 62
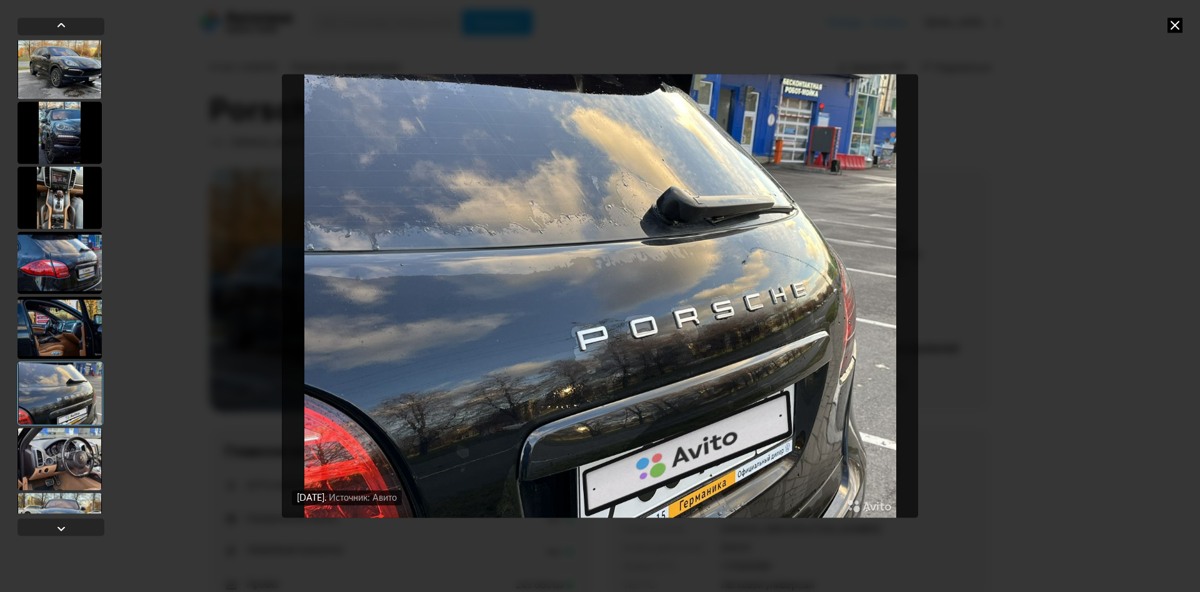
click at [67, 458] on div at bounding box center [59, 458] width 84 height 62
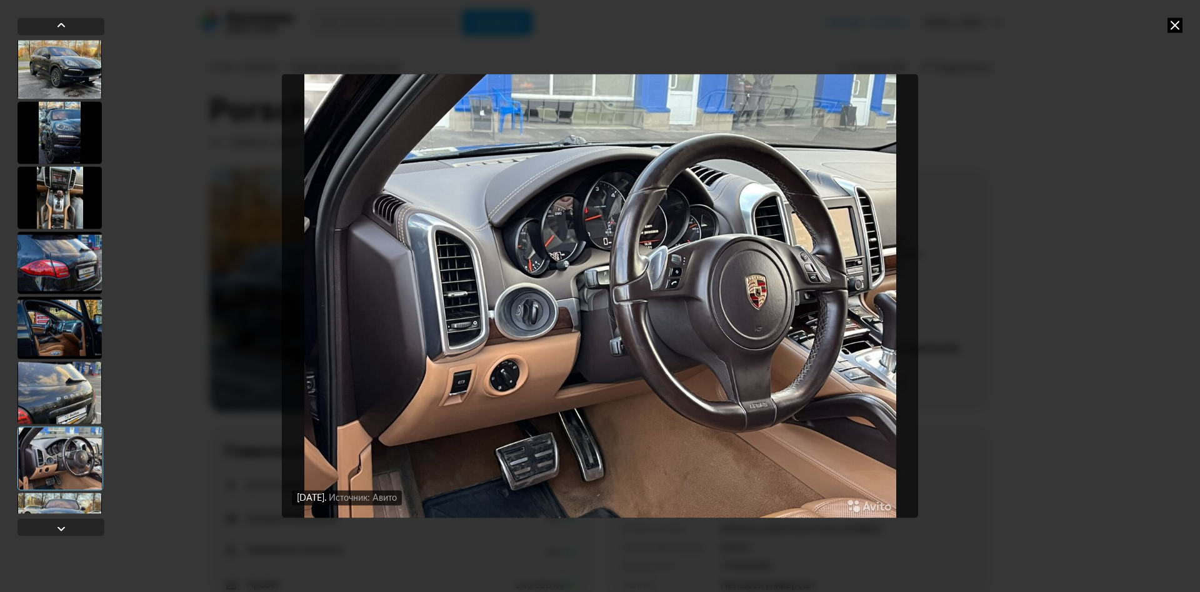
click at [68, 506] on div at bounding box center [59, 523] width 84 height 62
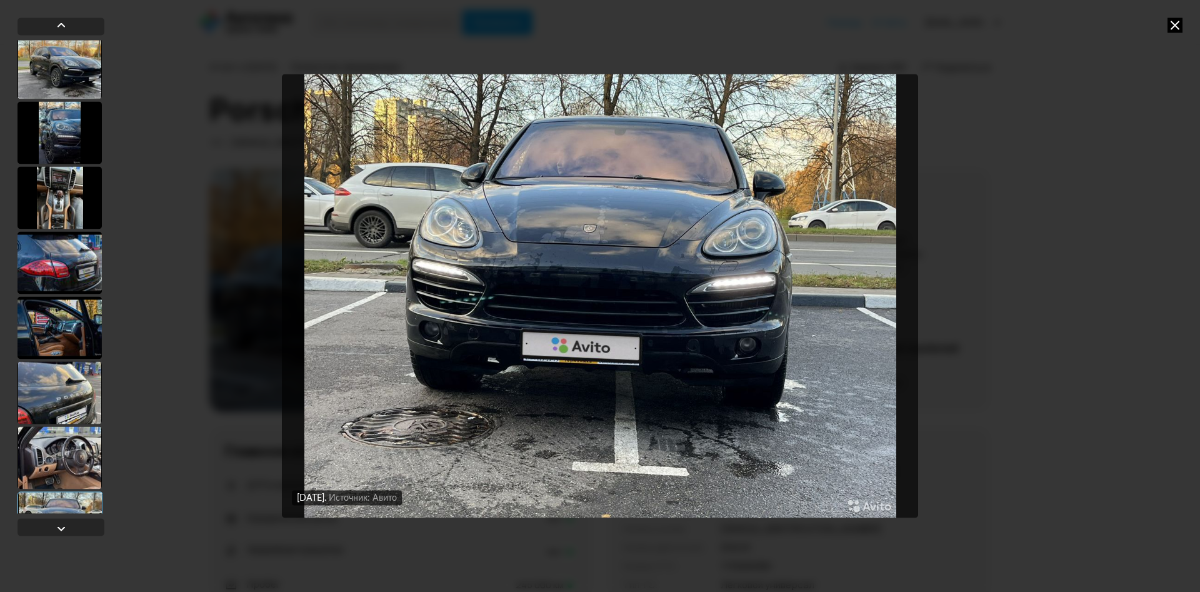
click at [464, 234] on img "Go to Slide 14" at bounding box center [600, 296] width 636 height 444
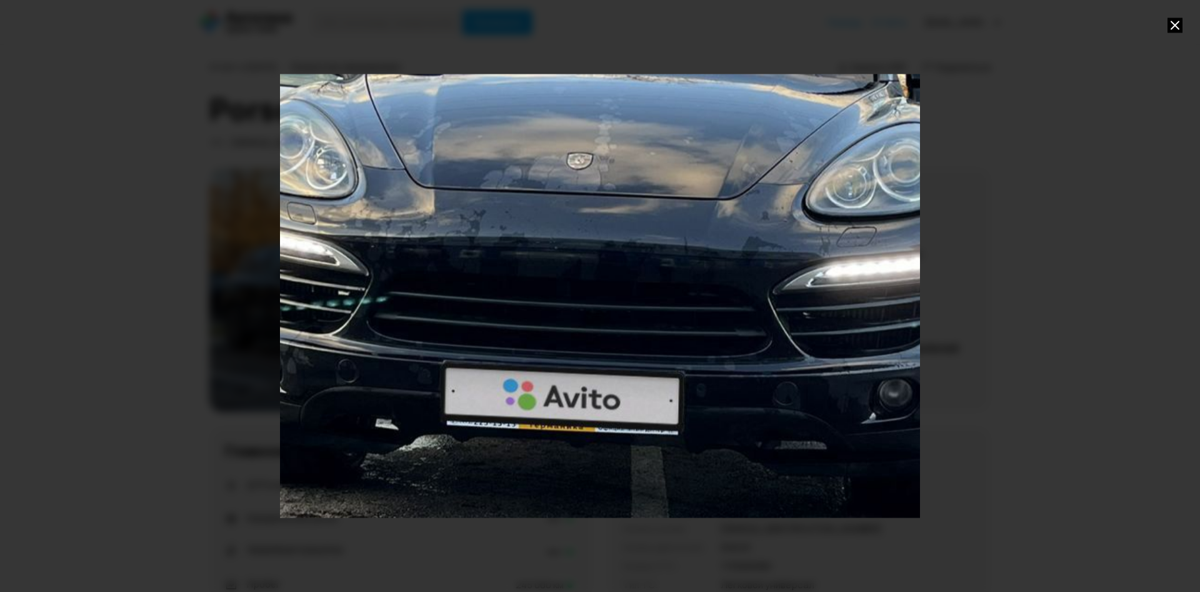
click at [1176, 22] on icon at bounding box center [1174, 24] width 15 height 15
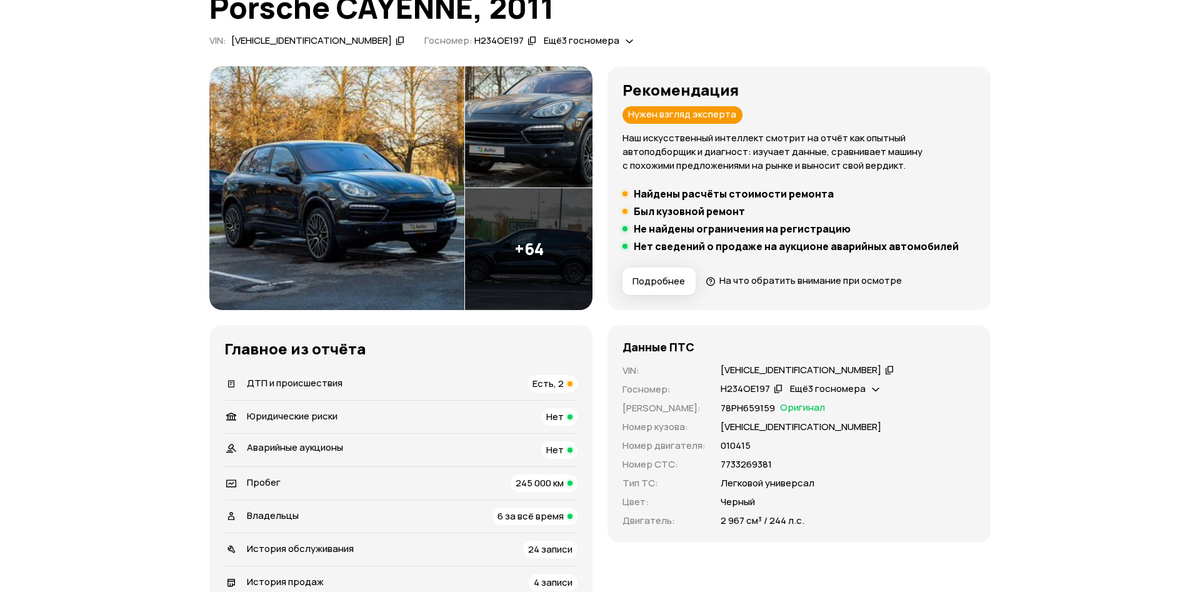
scroll to position [0, 0]
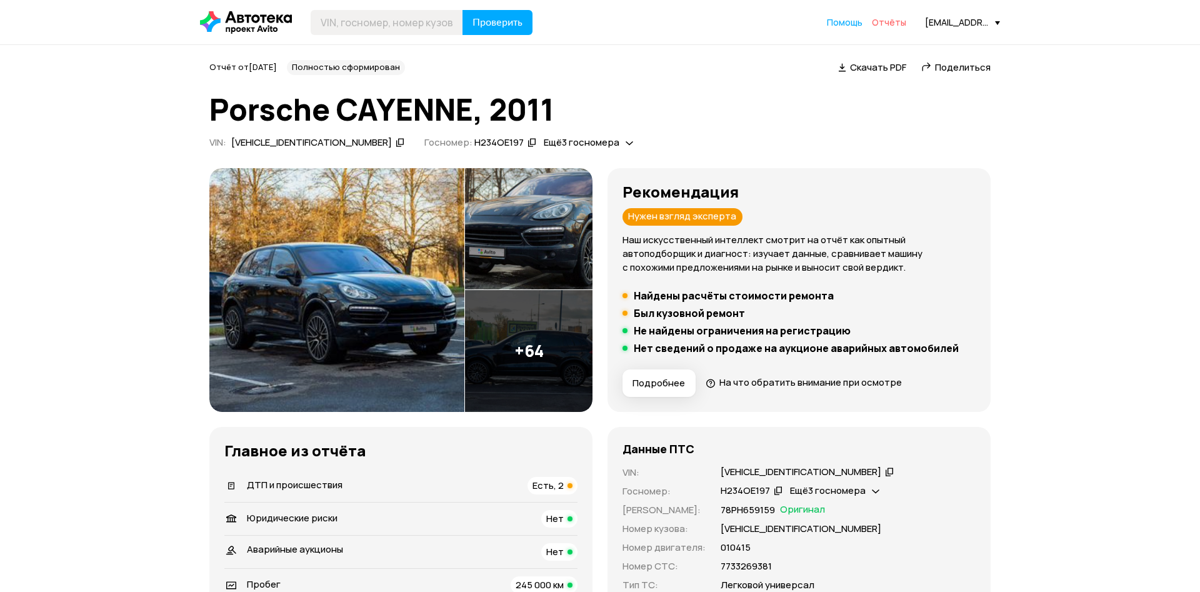
click at [891, 21] on span "Отчёты" at bounding box center [889, 22] width 34 height 12
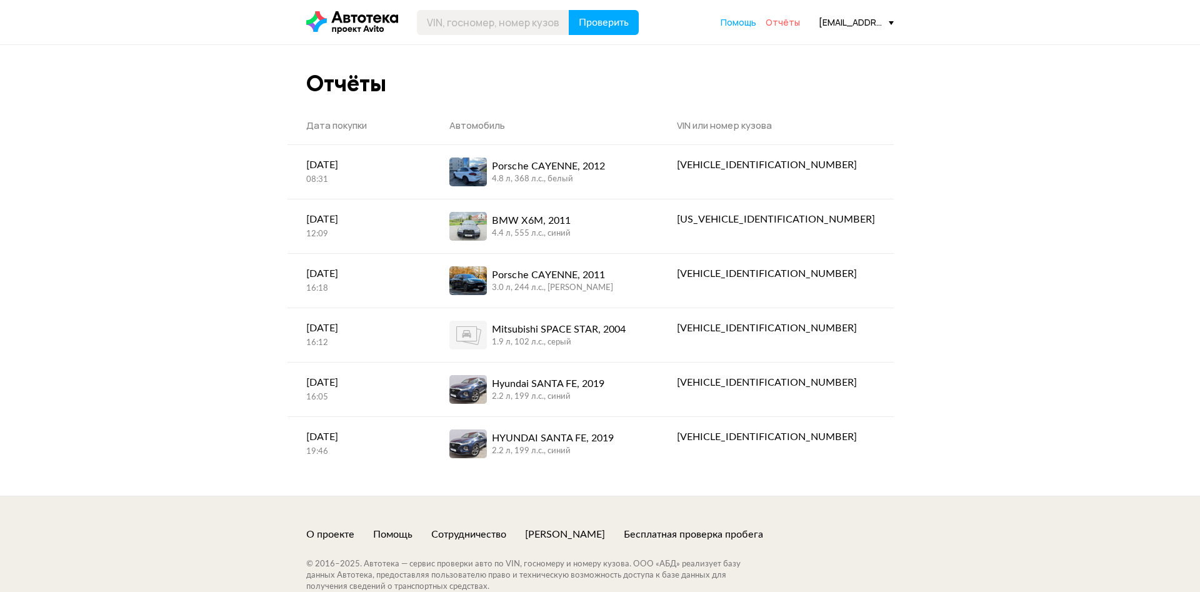
click at [787, 23] on span "Отчёты" at bounding box center [783, 22] width 34 height 12
click at [346, 11] on icon at bounding box center [352, 22] width 92 height 22
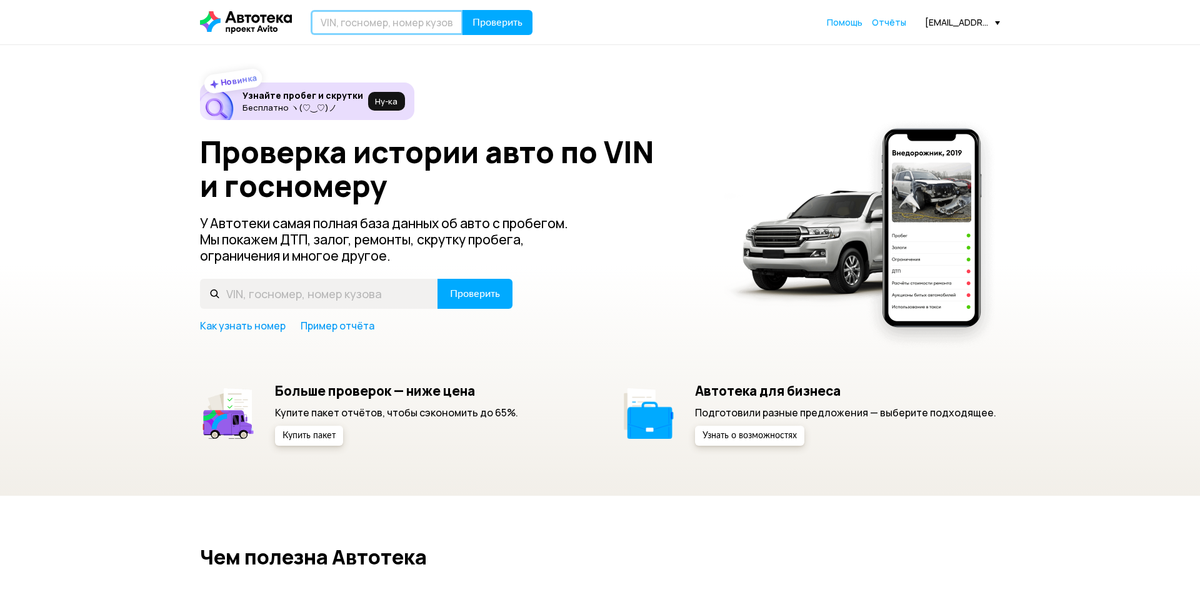
click at [362, 28] on input "text" at bounding box center [387, 22] width 152 height 25
type input "H"
type input "Р379НК799"
click at [496, 18] on span "Проверить" at bounding box center [497, 22] width 50 height 10
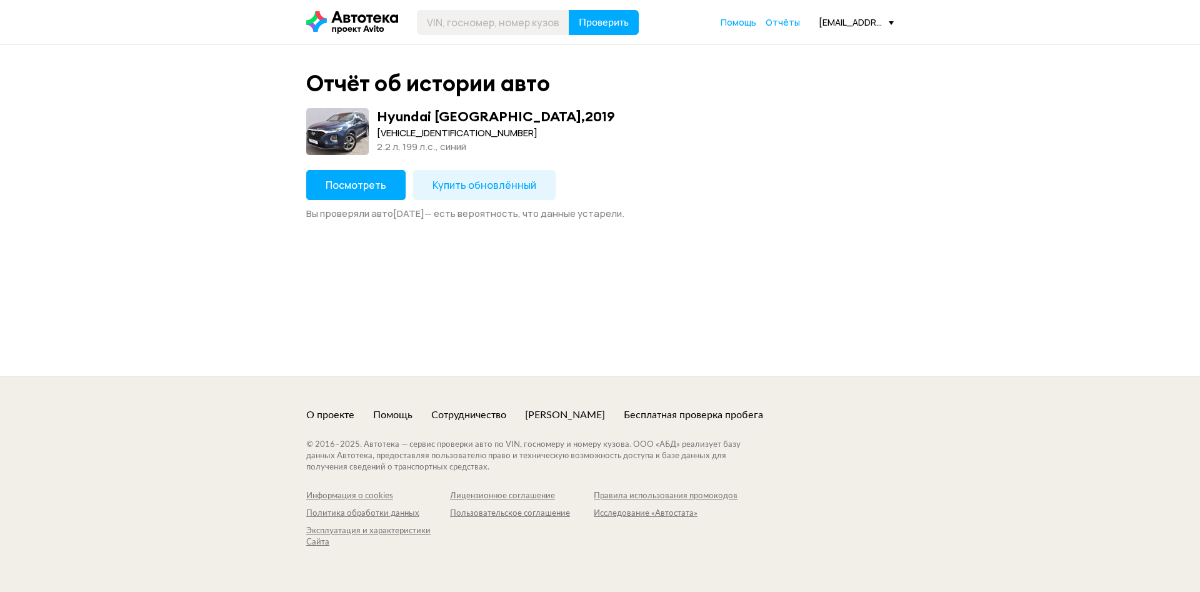
click at [336, 16] on icon at bounding box center [352, 22] width 92 height 22
